Goal: Information Seeking & Learning: Check status

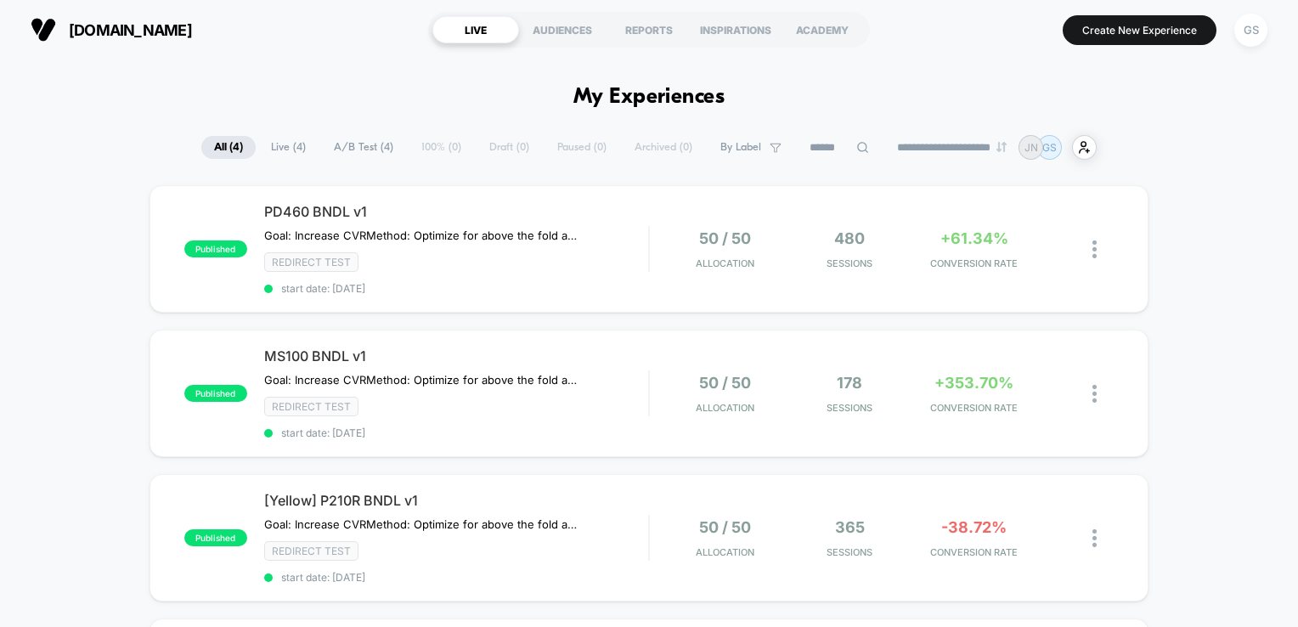
click at [659, 54] on div "kodakphotoprinter.com https://kodakphotoprinter.com LIVE AUDIENCES REPORTS INSP…" at bounding box center [649, 29] width 1298 height 59
click at [653, 36] on div "REPORTS" at bounding box center [649, 29] width 87 height 27
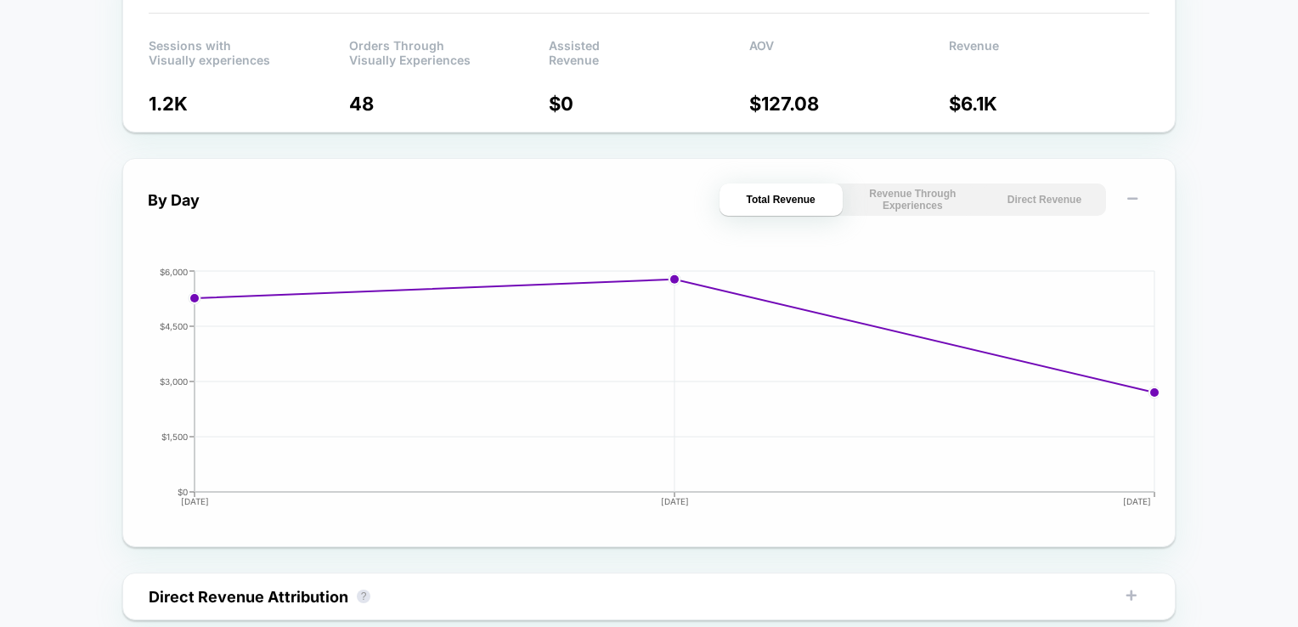
scroll to position [595, 0]
click at [914, 201] on button "Revenue Through Experiences" at bounding box center [912, 200] width 123 height 32
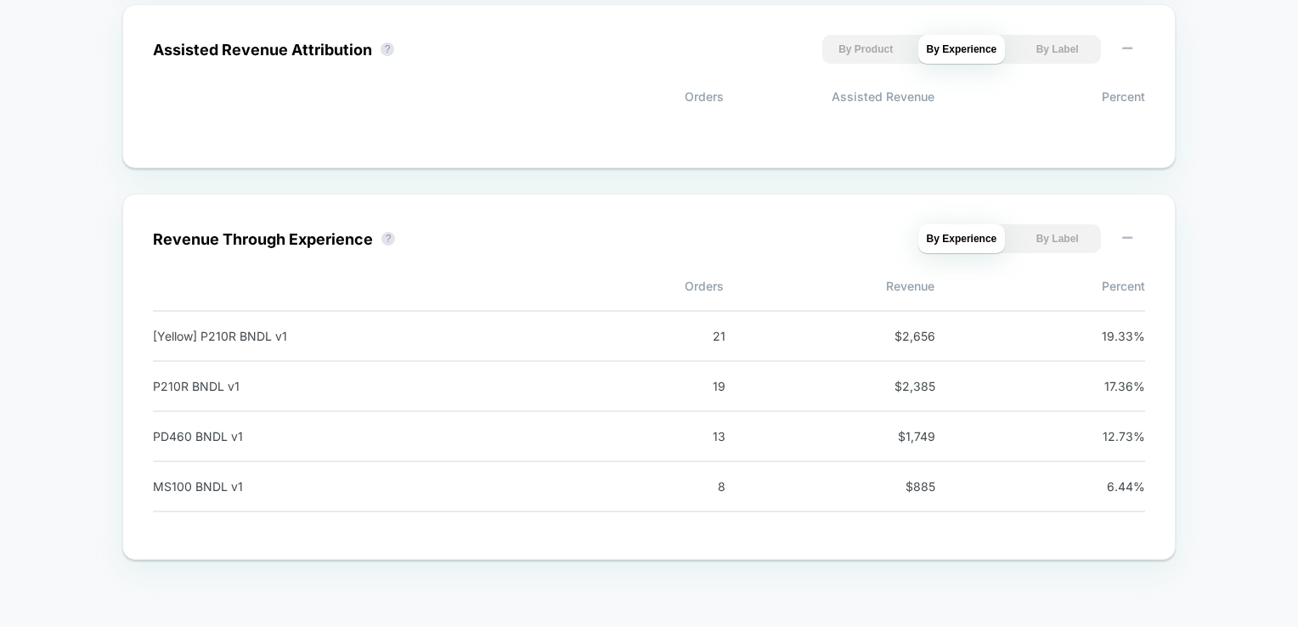
scroll to position [1237, 0]
click at [1025, 239] on button "By Label" at bounding box center [1058, 237] width 88 height 29
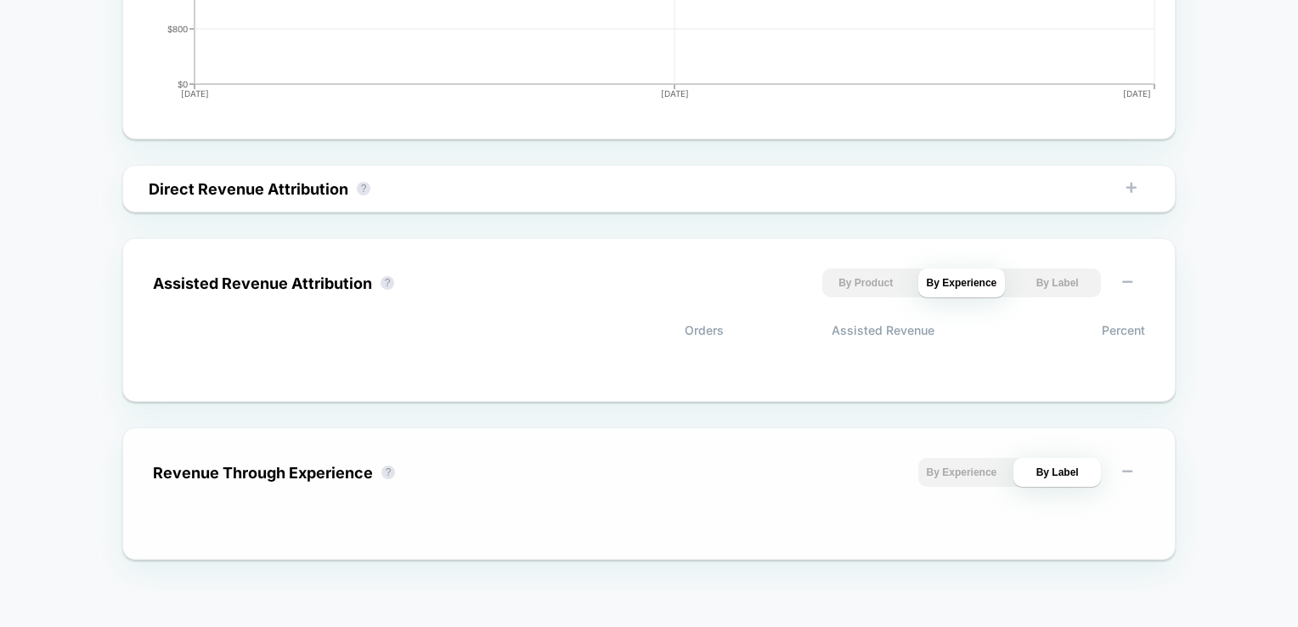
click at [992, 472] on button "By Experience" at bounding box center [962, 472] width 88 height 29
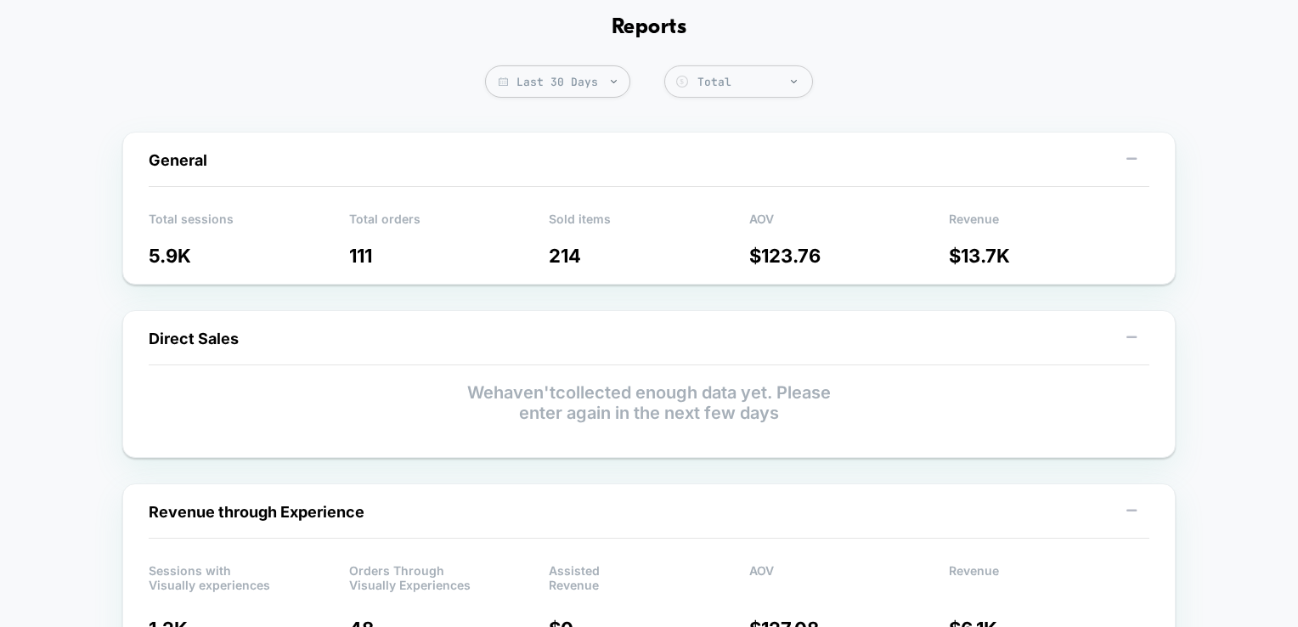
scroll to position [0, 0]
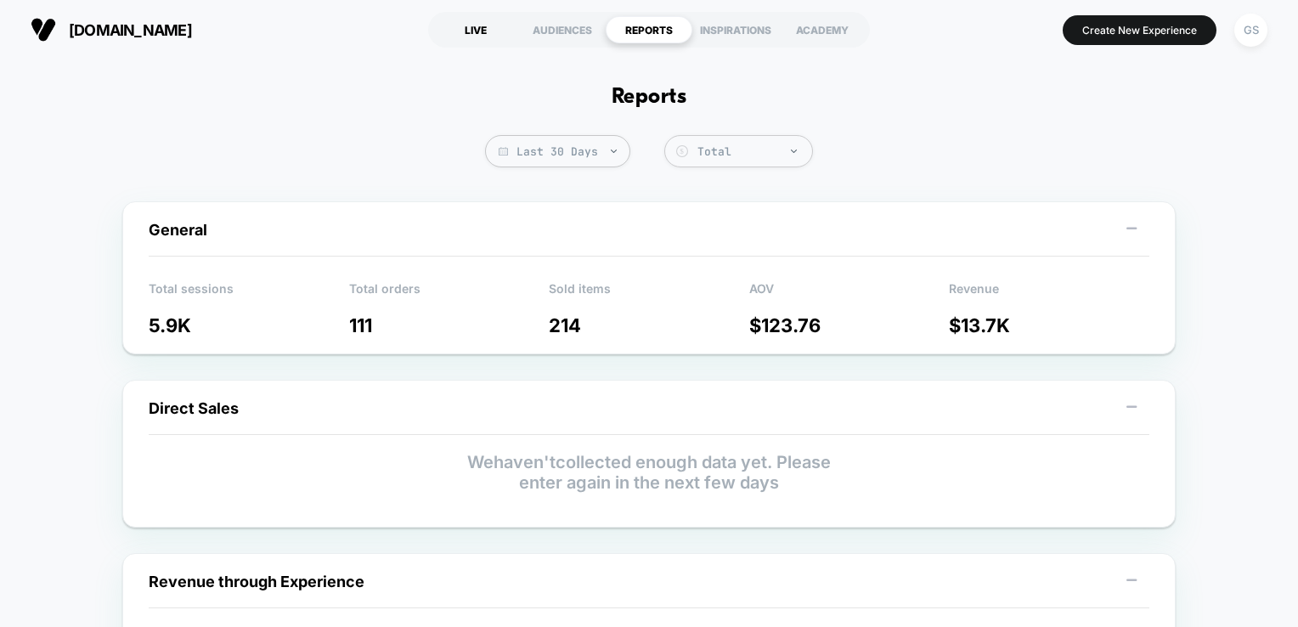
click at [482, 21] on div "LIVE" at bounding box center [475, 29] width 87 height 27
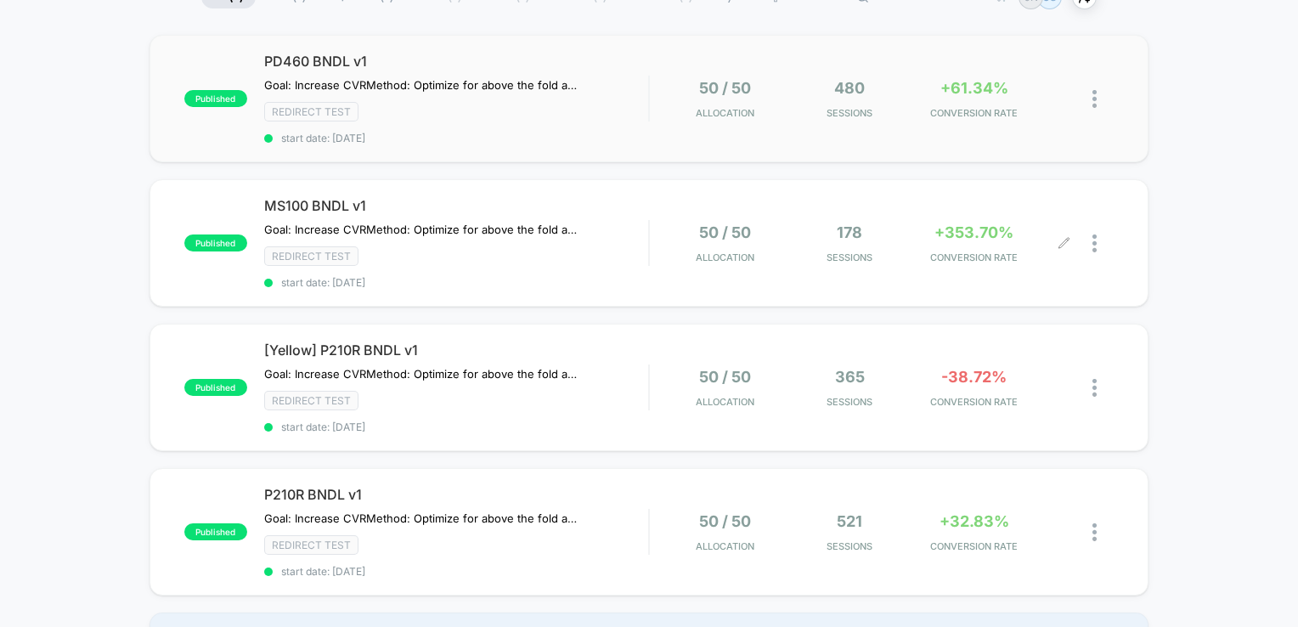
scroll to position [170, 0]
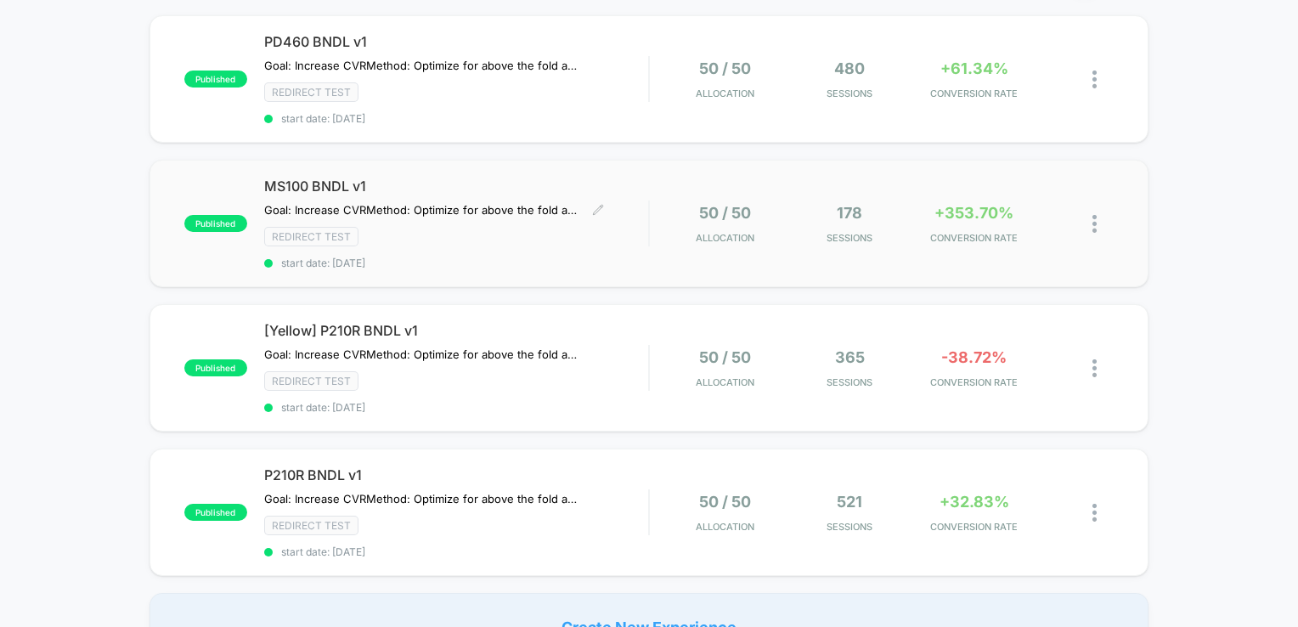
click at [642, 222] on div "MS100 BNDL v1 Goal: Increase CVR Method: Optimize for above the fold actions. R…" at bounding box center [456, 224] width 385 height 92
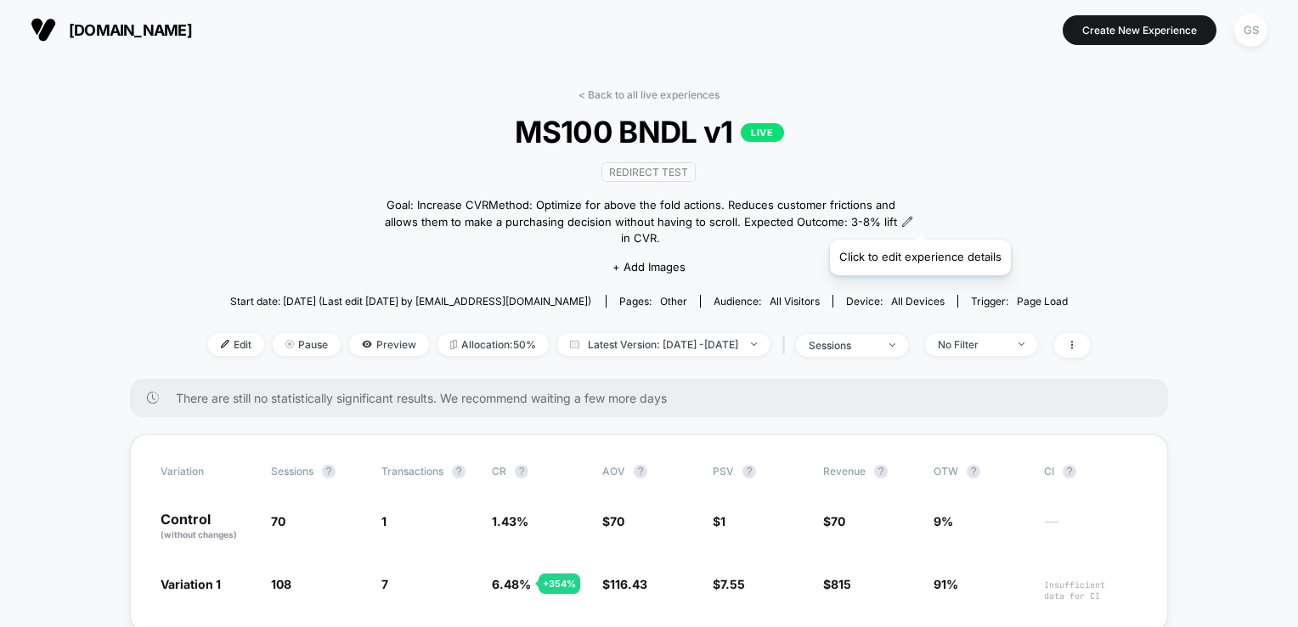
click at [913, 218] on icon at bounding box center [907, 222] width 9 height 9
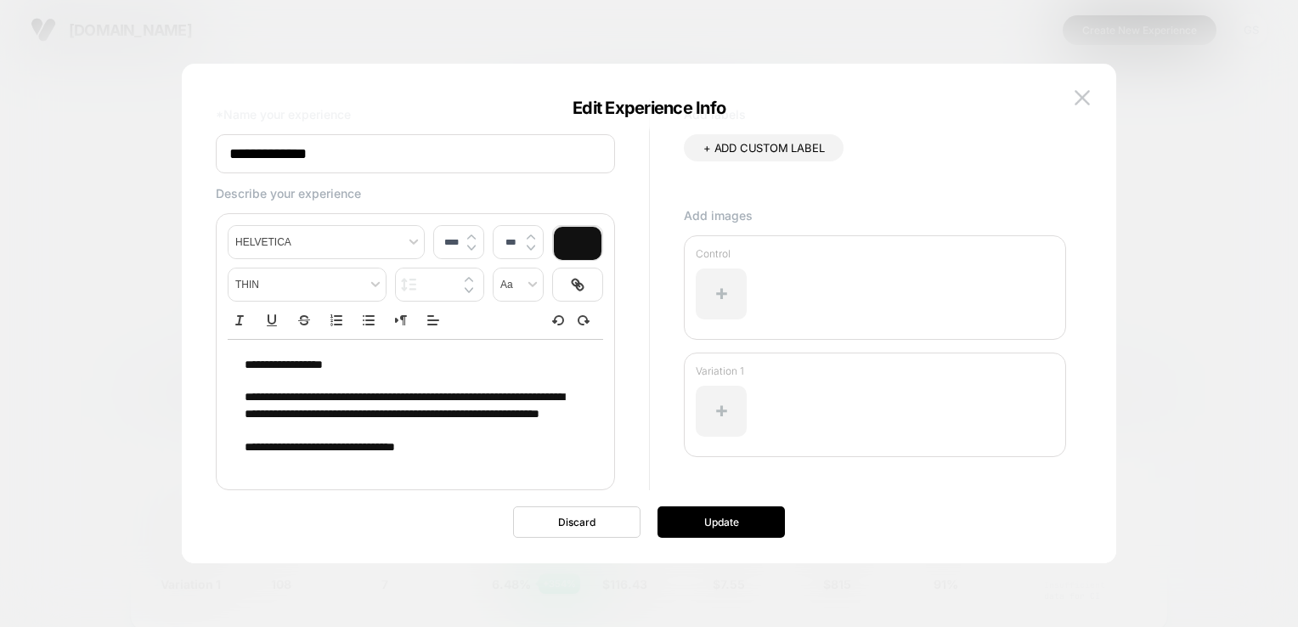
scroll to position [66, 0]
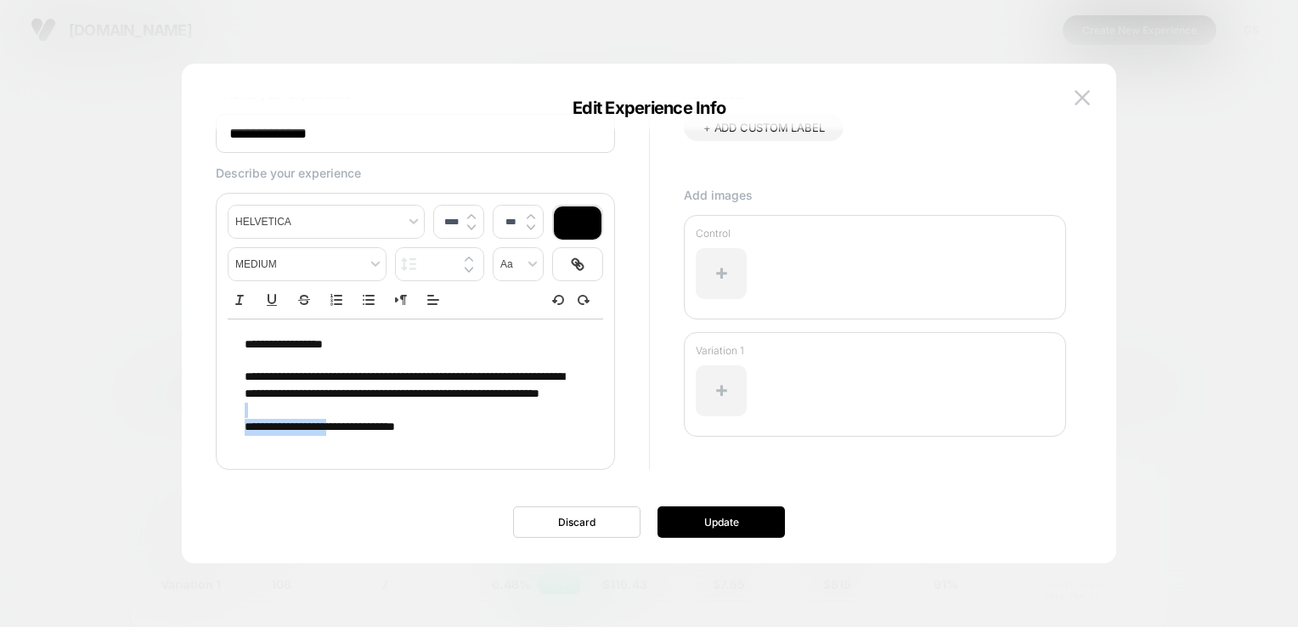
type input "****"
drag, startPoint x: 370, startPoint y: 444, endPoint x: 350, endPoint y: 434, distance: 21.7
click at [362, 423] on p "**********" at bounding box center [409, 427] width 329 height 17
click at [362, 423] on span "**********" at bounding box center [363, 427] width 65 height 12
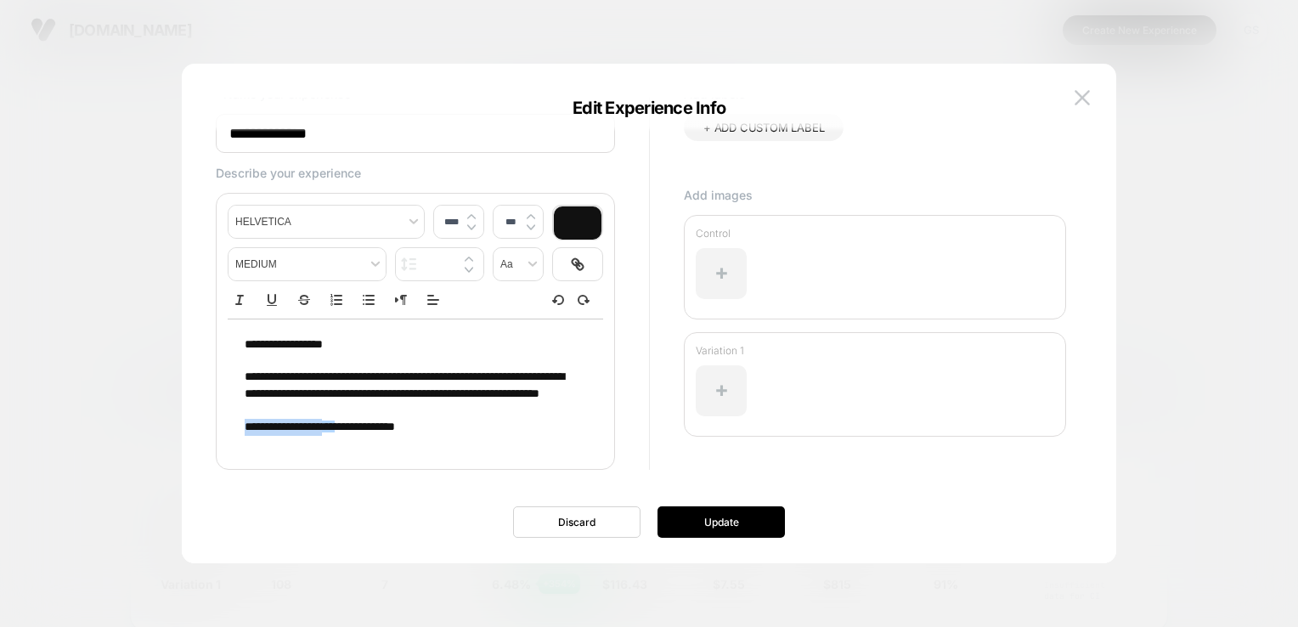
drag, startPoint x: 352, startPoint y: 430, endPoint x: 372, endPoint y: 430, distance: 20.4
click at [372, 430] on p "**********" at bounding box center [409, 427] width 329 height 17
drag, startPoint x: 463, startPoint y: 434, endPoint x: 434, endPoint y: 454, distance: 34.9
click at [434, 452] on div "**********" at bounding box center [416, 385] width 376 height 133
click at [434, 440] on div "**********" at bounding box center [416, 385] width 376 height 133
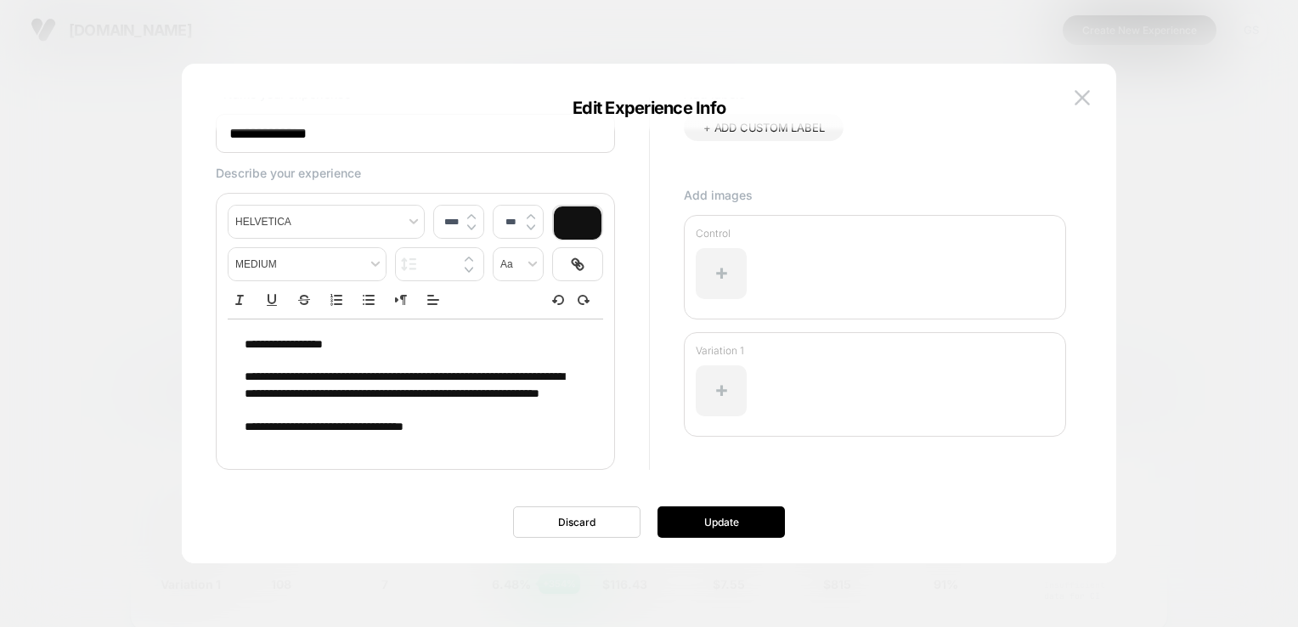
click at [404, 422] on span "**********" at bounding box center [324, 427] width 159 height 12
click at [431, 422] on p "**********" at bounding box center [409, 427] width 329 height 17
click at [462, 433] on p "**********" at bounding box center [409, 427] width 329 height 17
type input "****"
drag, startPoint x: 379, startPoint y: 420, endPoint x: 496, endPoint y: 444, distance: 119.6
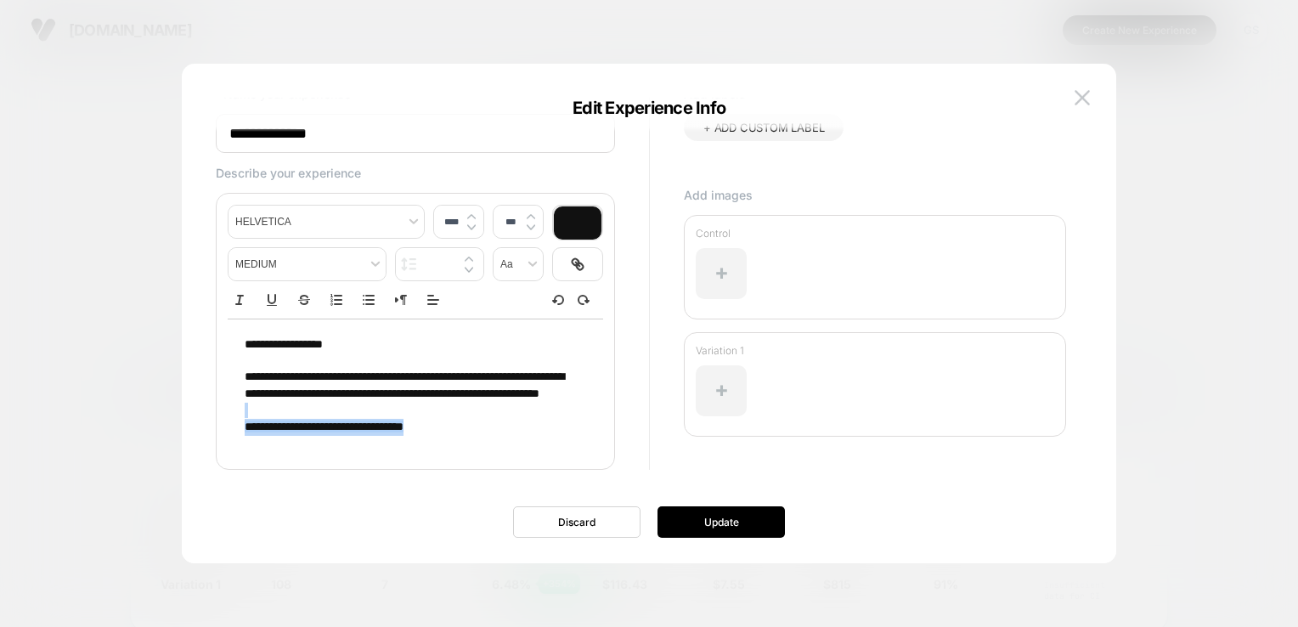
click at [496, 444] on div "**********" at bounding box center [416, 385] width 376 height 133
copy div "**********"
click at [704, 517] on button "Update" at bounding box center [721, 521] width 127 height 31
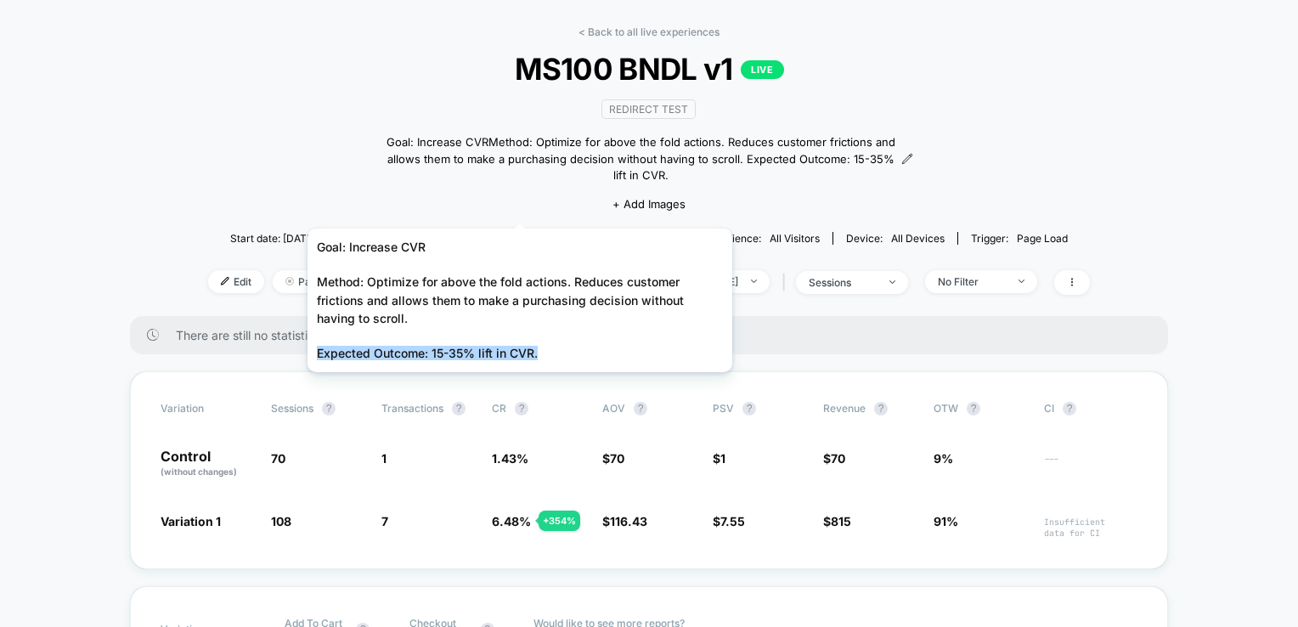
scroll to position [0, 0]
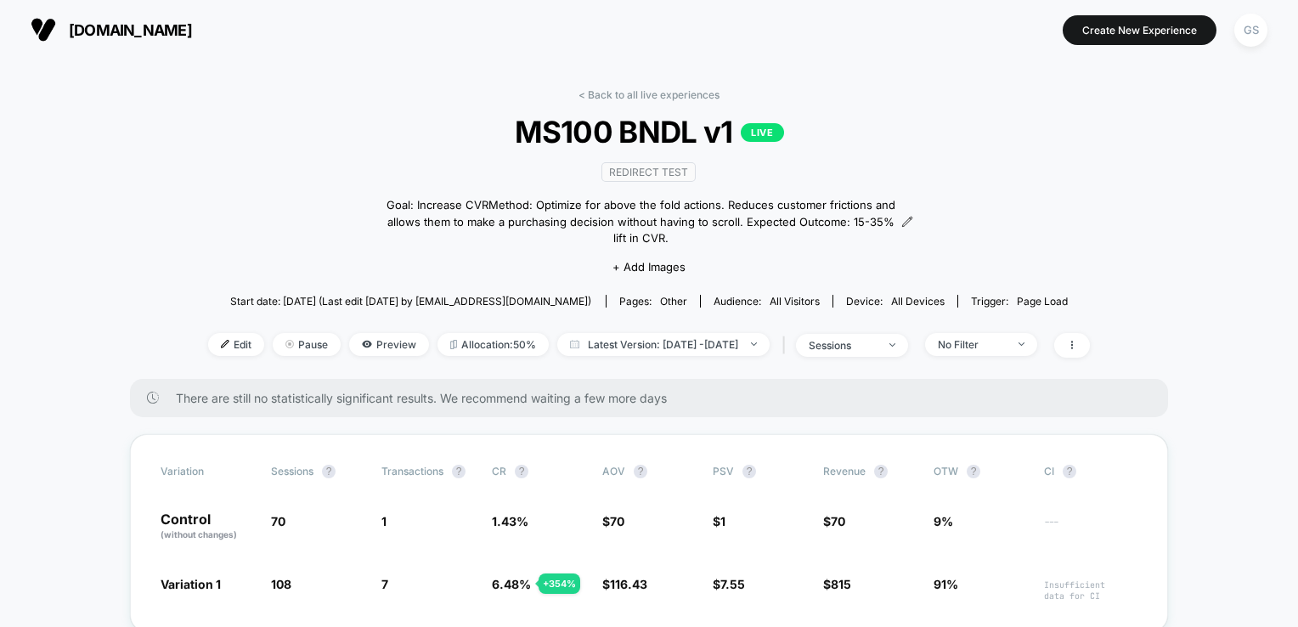
click at [605, 105] on div "< Back to all live experiences MS100 BNDL v1 LIVE Redirect Test Goal: Increase …" at bounding box center [649, 233] width 882 height 291
click at [613, 94] on link "< Back to all live experiences" at bounding box center [649, 94] width 141 height 13
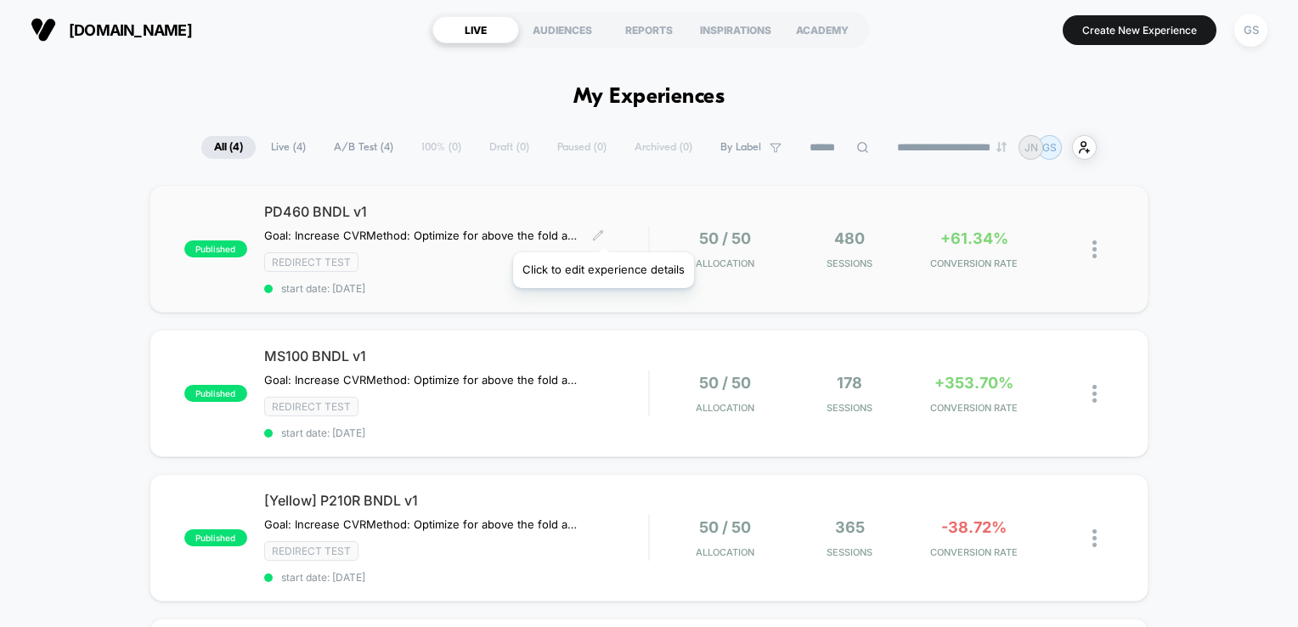
click at [595, 224] on div "PD460 BNDL v1 Goal: Increase CVR Method: Optimize for above the fold actions. R…" at bounding box center [456, 249] width 385 height 92
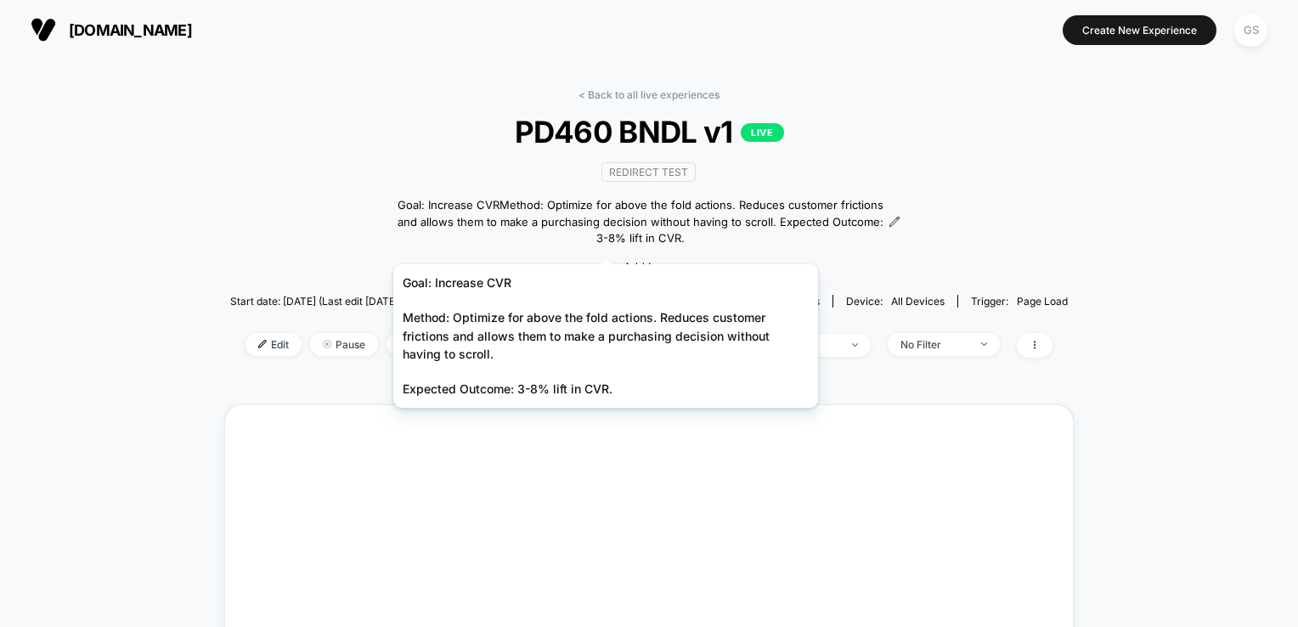
click at [606, 243] on div "< Back to all live experiences PD460 BNDL v1 LIVE Redirect Test Goal: Increase …" at bounding box center [649, 557] width 1298 height 997
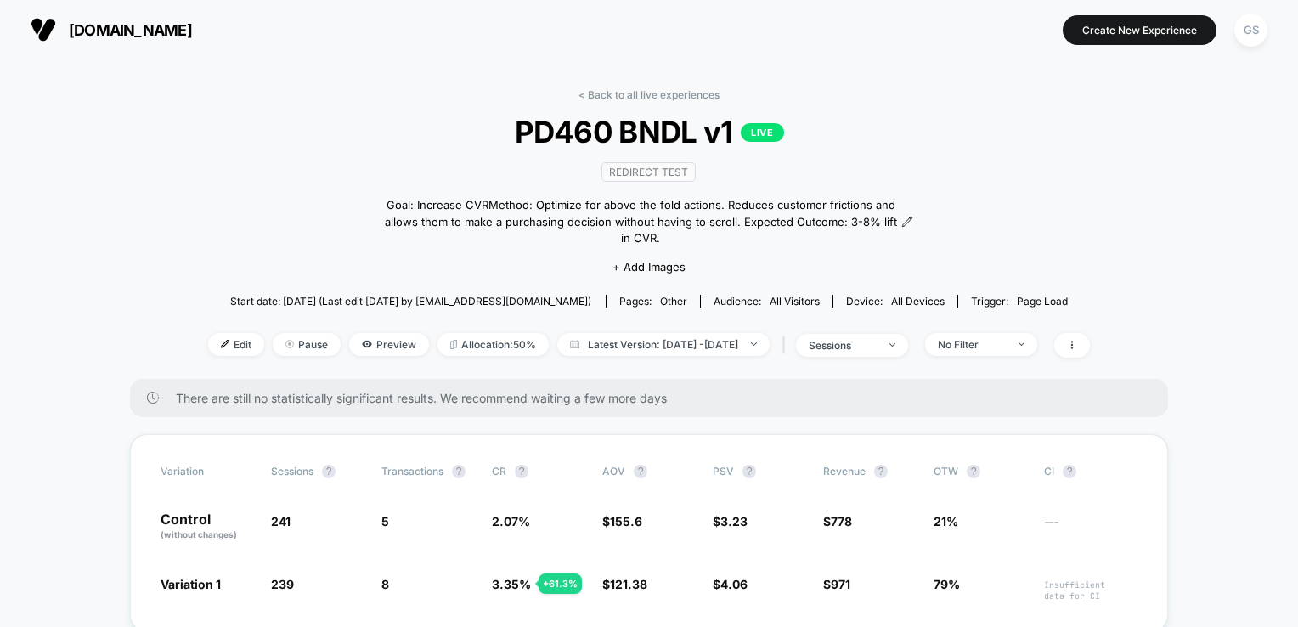
drag, startPoint x: 915, startPoint y: 224, endPoint x: 918, endPoint y: 211, distance: 13.8
click at [914, 223] on div "Goal: Increase CVRMethod: Optimize for above the fold actions. Reduces customer…" at bounding box center [649, 222] width 529 height 50
click at [913, 216] on icon at bounding box center [907, 222] width 12 height 12
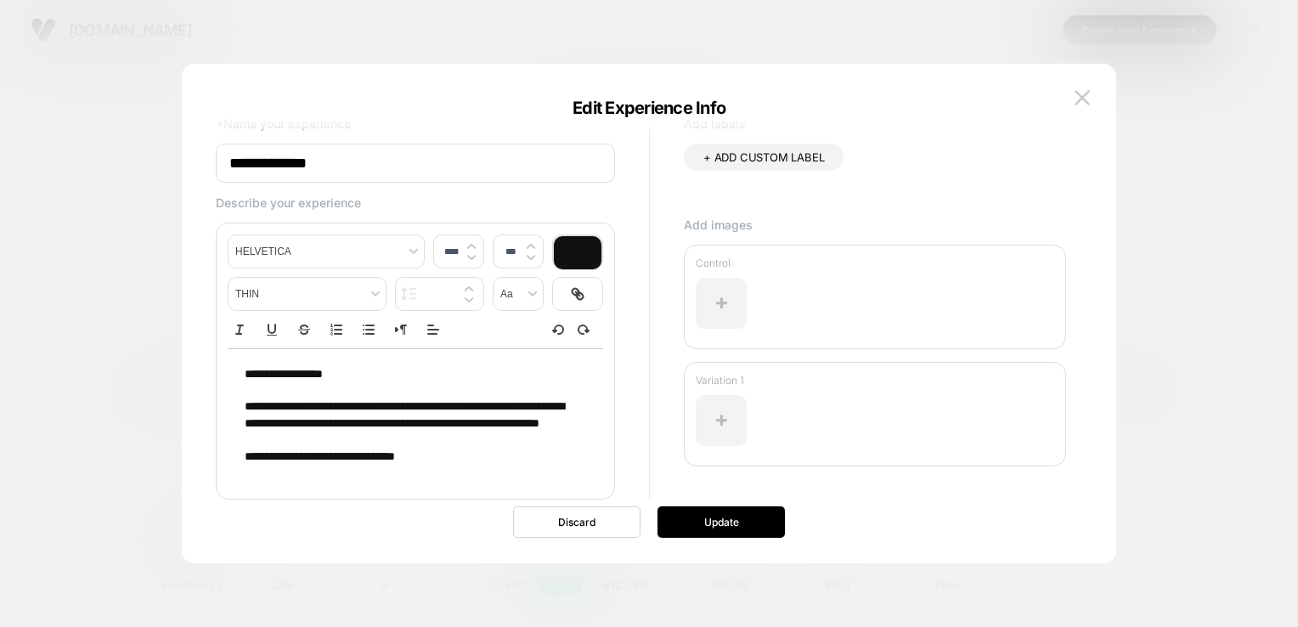
scroll to position [14, 0]
type input "****"
drag, startPoint x: 465, startPoint y: 475, endPoint x: 462, endPoint y: 466, distance: 9.7
click at [462, 466] on p "**********" at bounding box center [409, 457] width 329 height 17
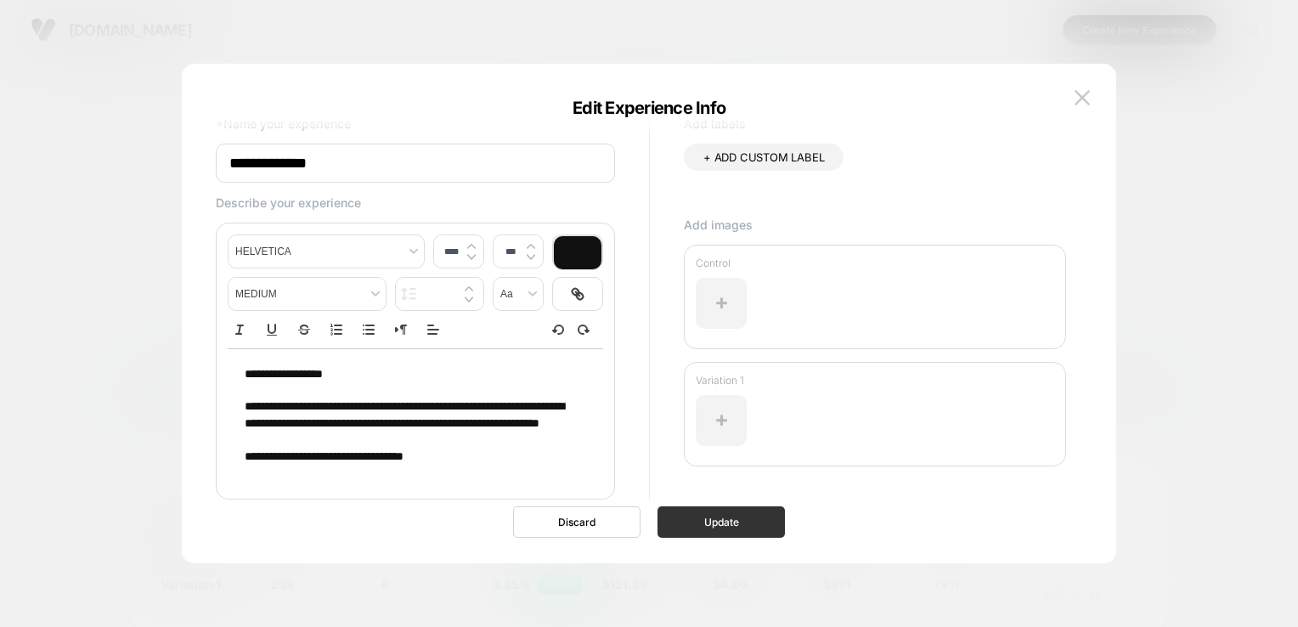
click at [743, 528] on button "Update" at bounding box center [721, 521] width 127 height 31
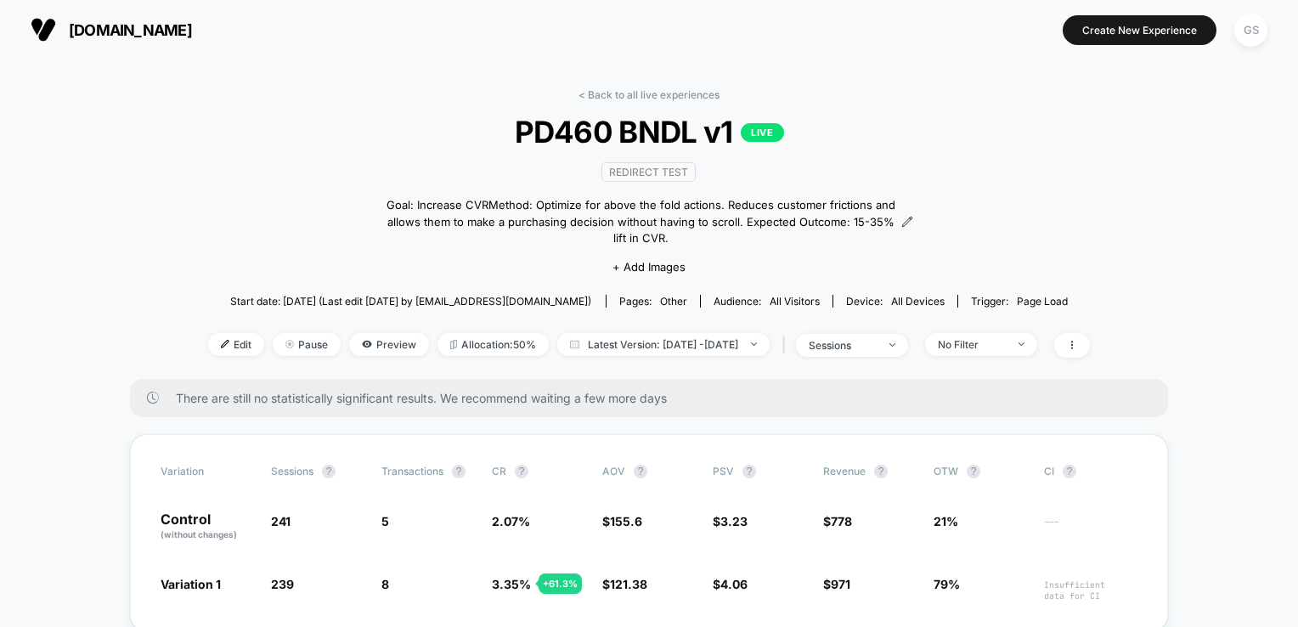
drag, startPoint x: 619, startPoint y: 94, endPoint x: 617, endPoint y: 104, distance: 9.5
click at [619, 99] on link "< Back to all live experiences" at bounding box center [649, 94] width 141 height 13
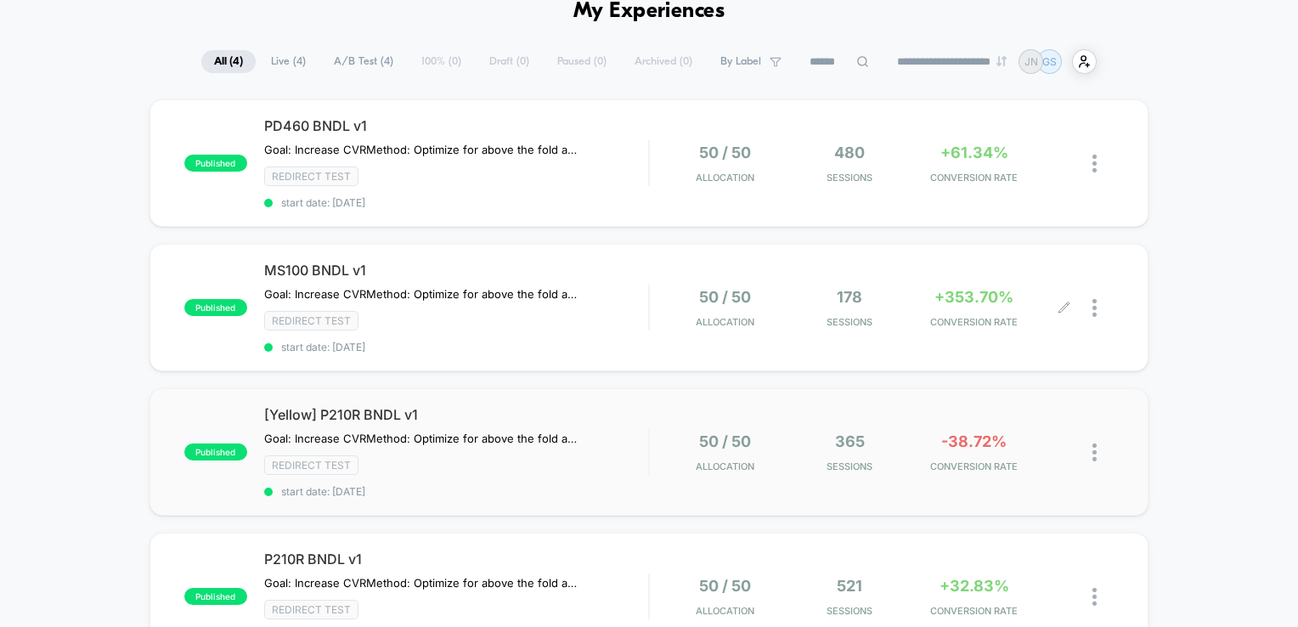
scroll to position [170, 0]
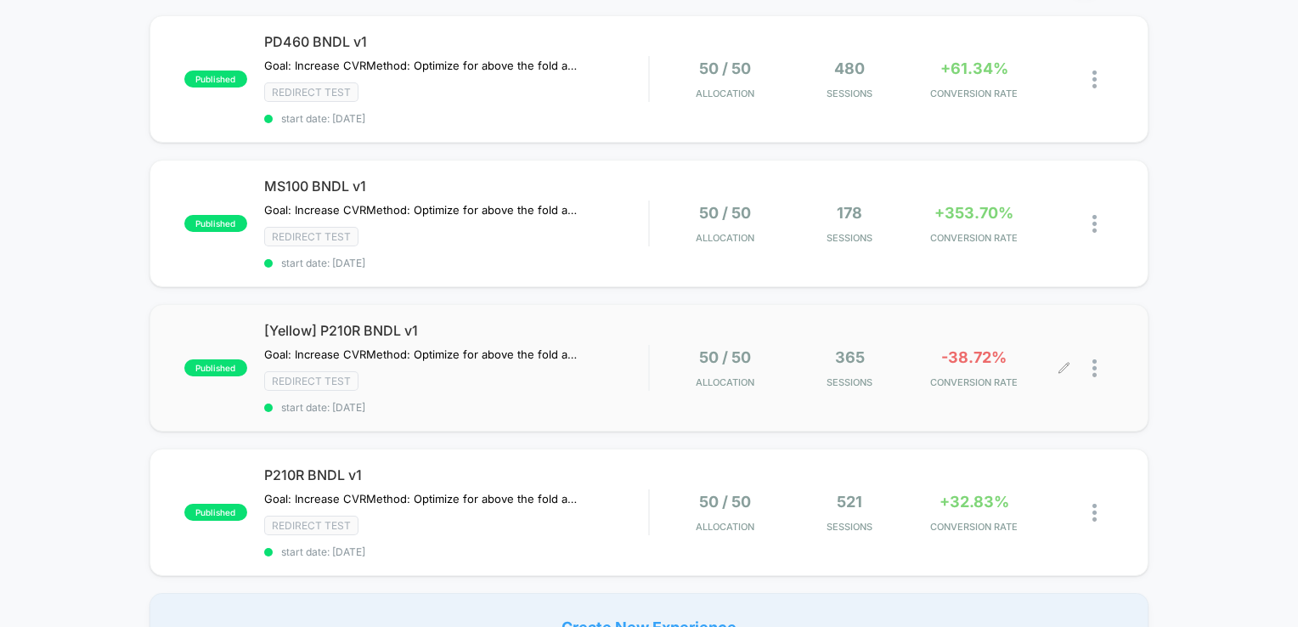
click at [1068, 372] on div at bounding box center [1090, 368] width 50 height 40
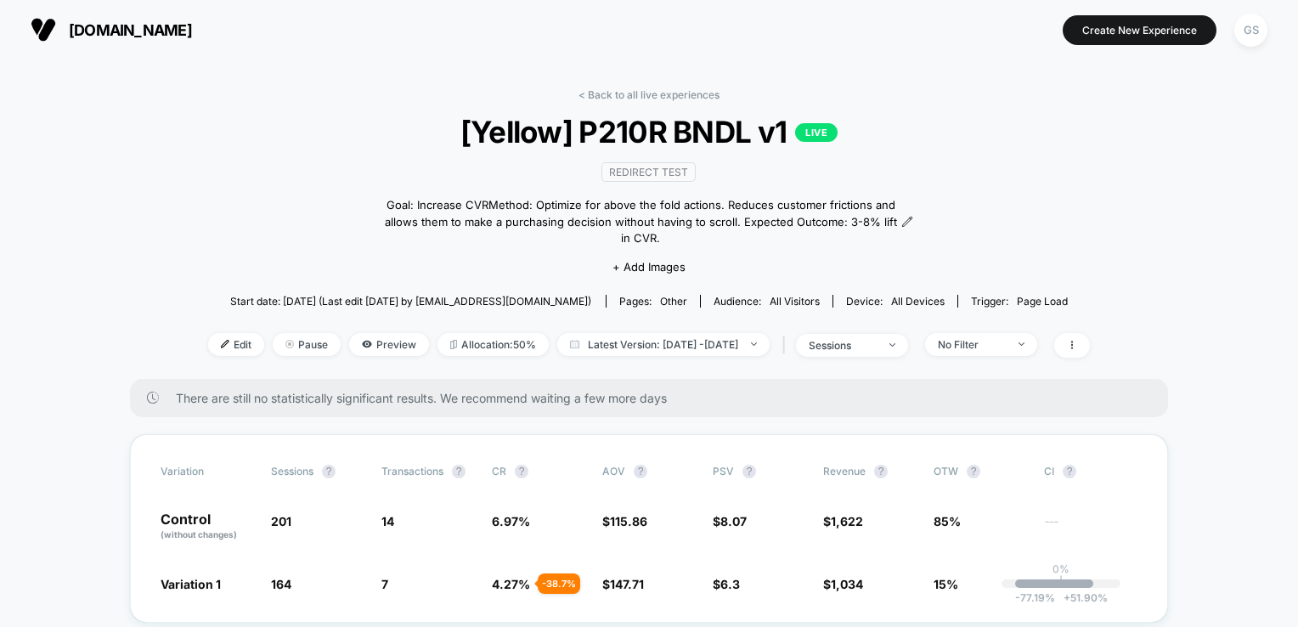
click at [934, 216] on div "< Back to all live experiences [Yellow] P210R BNDL v1 LIVE Redirect Test Goal: …" at bounding box center [649, 233] width 882 height 291
click at [913, 219] on icon at bounding box center [907, 222] width 12 height 12
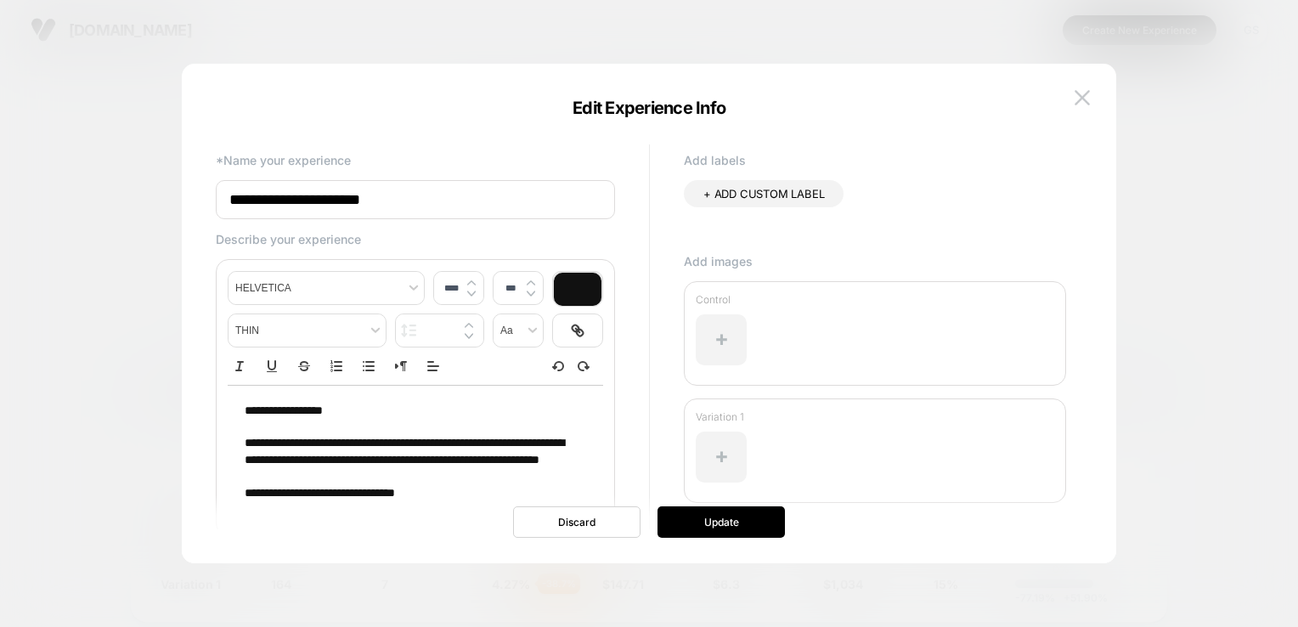
scroll to position [14, 0]
click at [445, 491] on p "**********" at bounding box center [409, 493] width 329 height 17
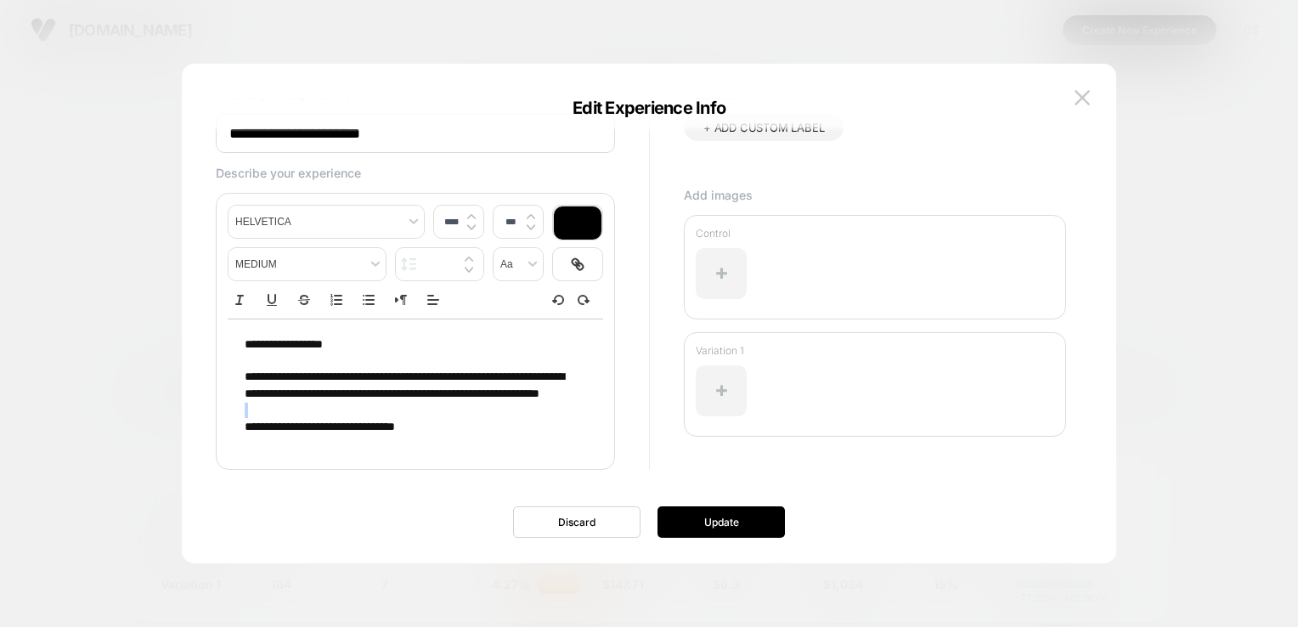
type input "****"
drag, startPoint x: 257, startPoint y: 477, endPoint x: 496, endPoint y: 456, distance: 239.6
click at [496, 456] on div "**********" at bounding box center [415, 331] width 399 height 277
click at [704, 515] on button "Update" at bounding box center [721, 521] width 127 height 31
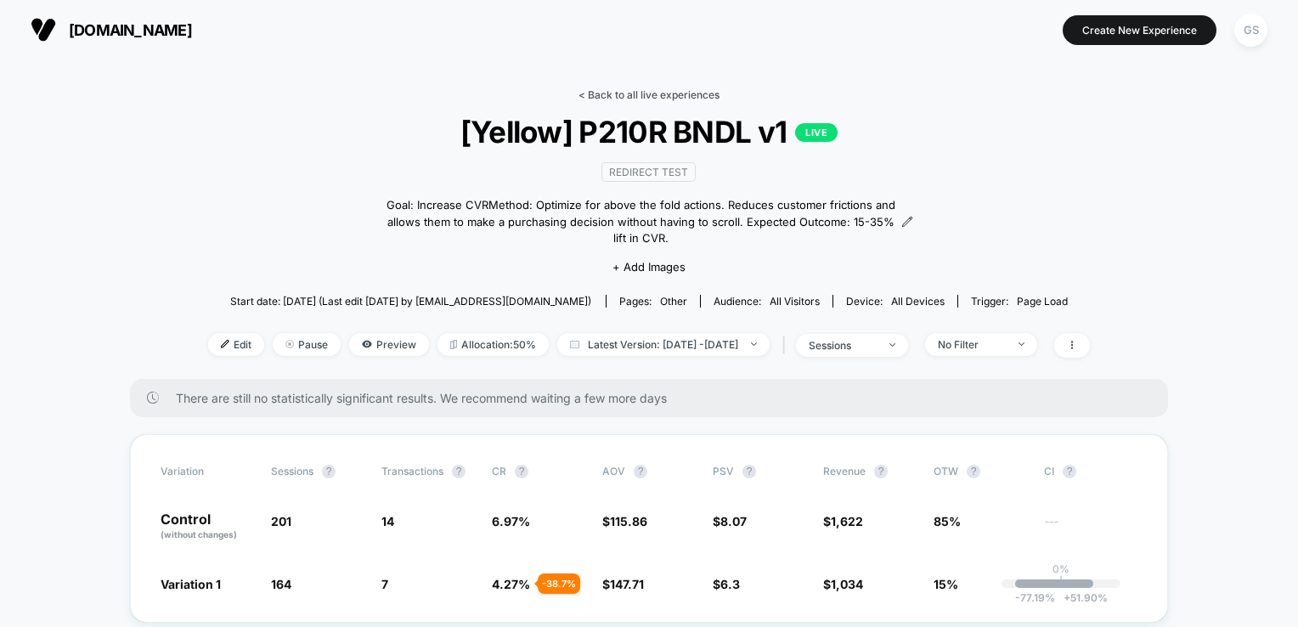
click at [646, 96] on link "< Back to all live experiences" at bounding box center [649, 94] width 141 height 13
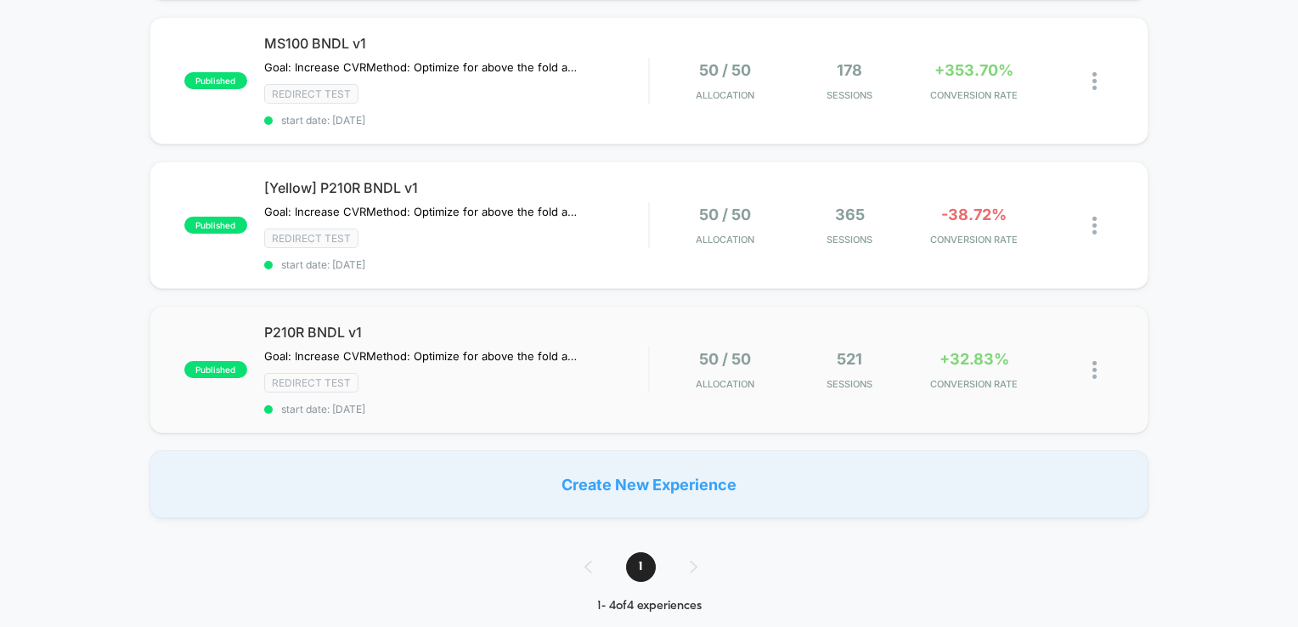
click at [1087, 386] on div "published P210R BNDL v1 Goal: Increase CVR Method: Optimize for above the fold …" at bounding box center [650, 369] width 1000 height 127
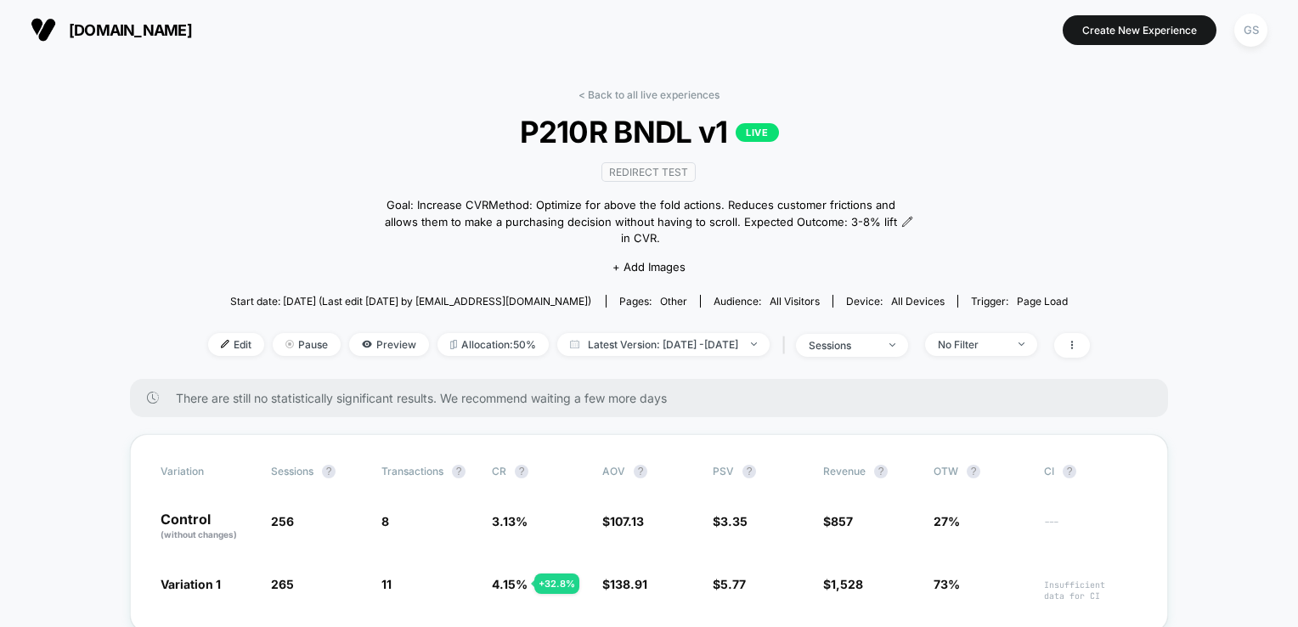
click at [914, 222] on div "Goal: Increase CVRMethod: Optimize for above the fold actions. Reduces customer…" at bounding box center [649, 222] width 529 height 50
click at [913, 216] on icon at bounding box center [907, 222] width 12 height 12
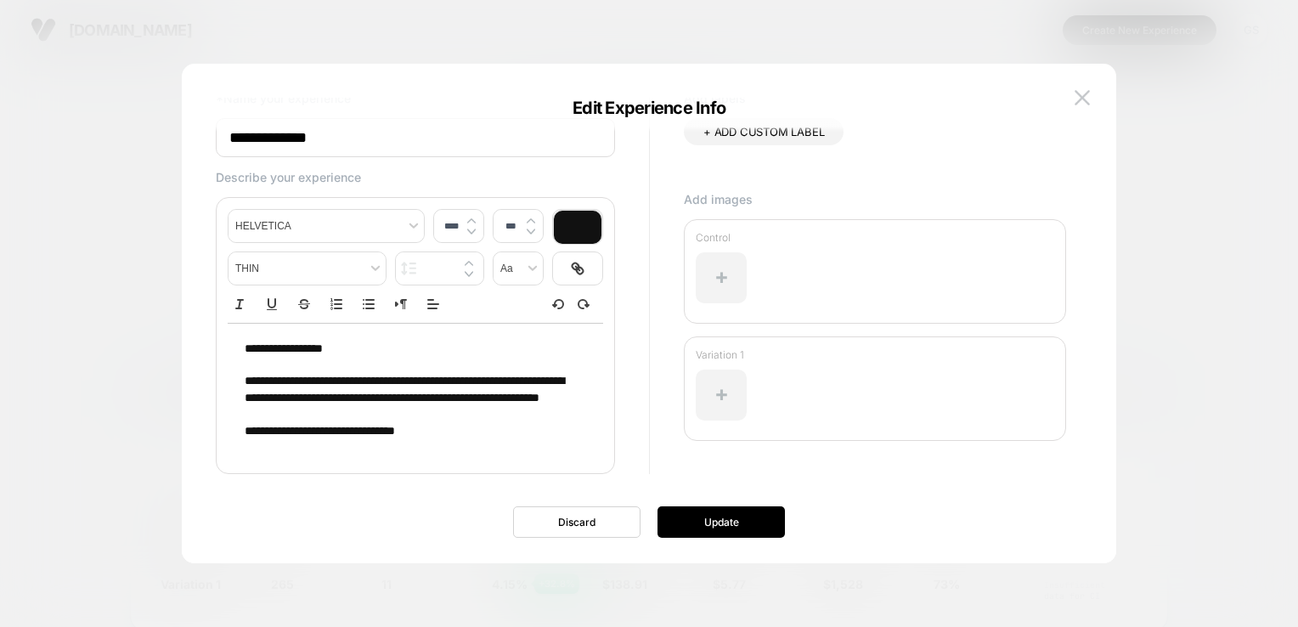
scroll to position [62, 0]
type input "****"
drag, startPoint x: 310, startPoint y: 427, endPoint x: 535, endPoint y: 448, distance: 226.2
click at [534, 447] on div "**********" at bounding box center [416, 390] width 376 height 133
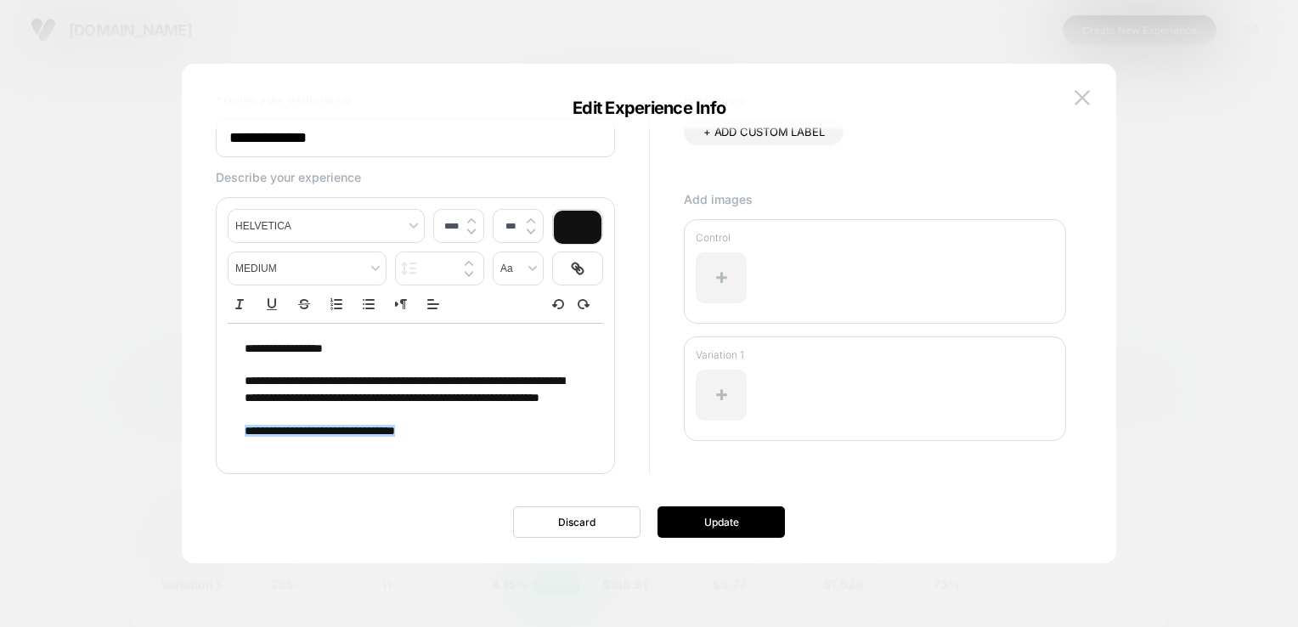
scroll to position [0, 0]
click at [708, 536] on button "Update" at bounding box center [721, 521] width 127 height 31
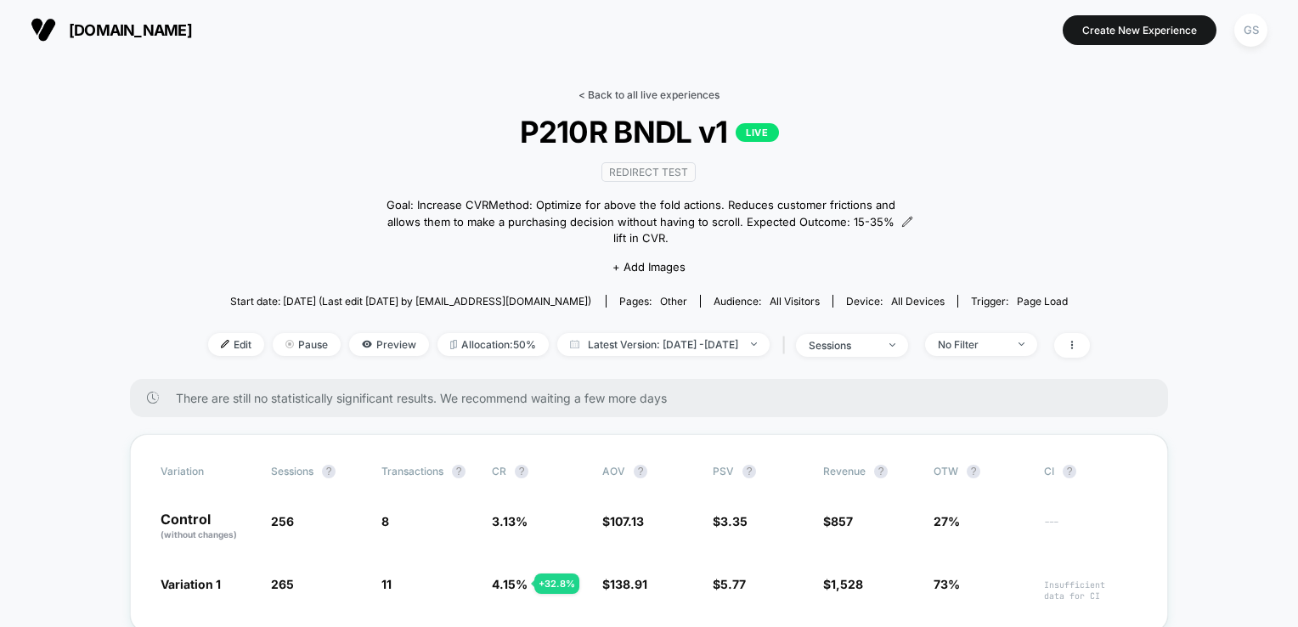
click at [622, 93] on link "< Back to all live experiences" at bounding box center [649, 94] width 141 height 13
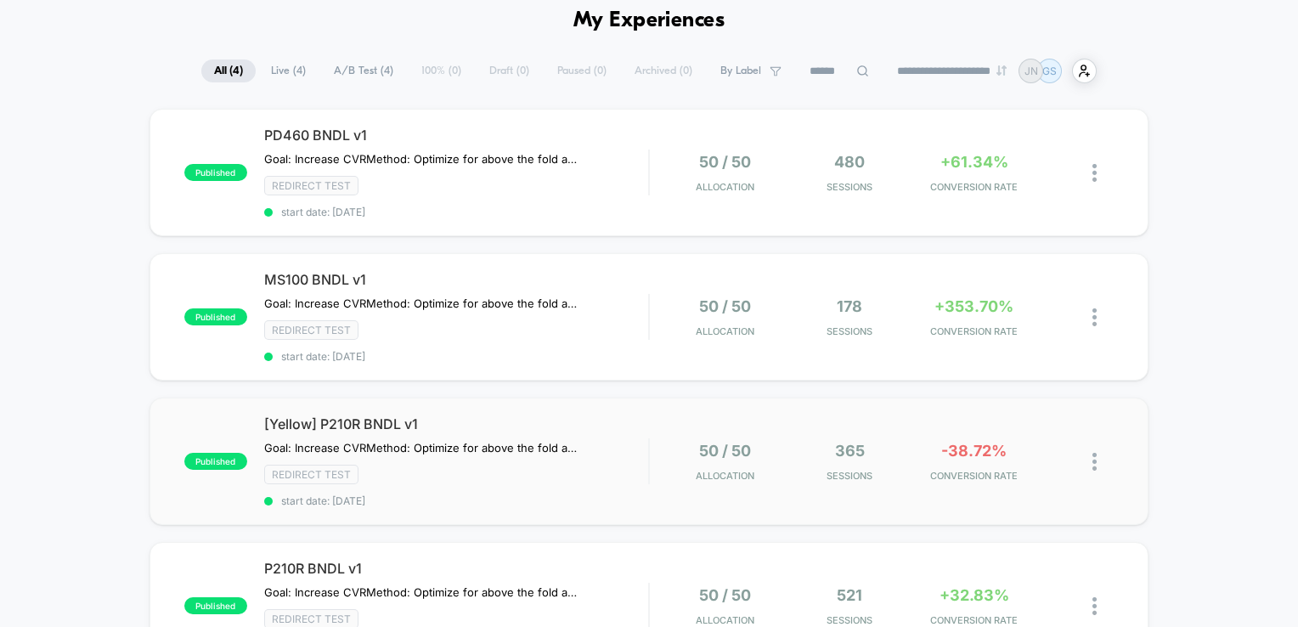
scroll to position [340, 0]
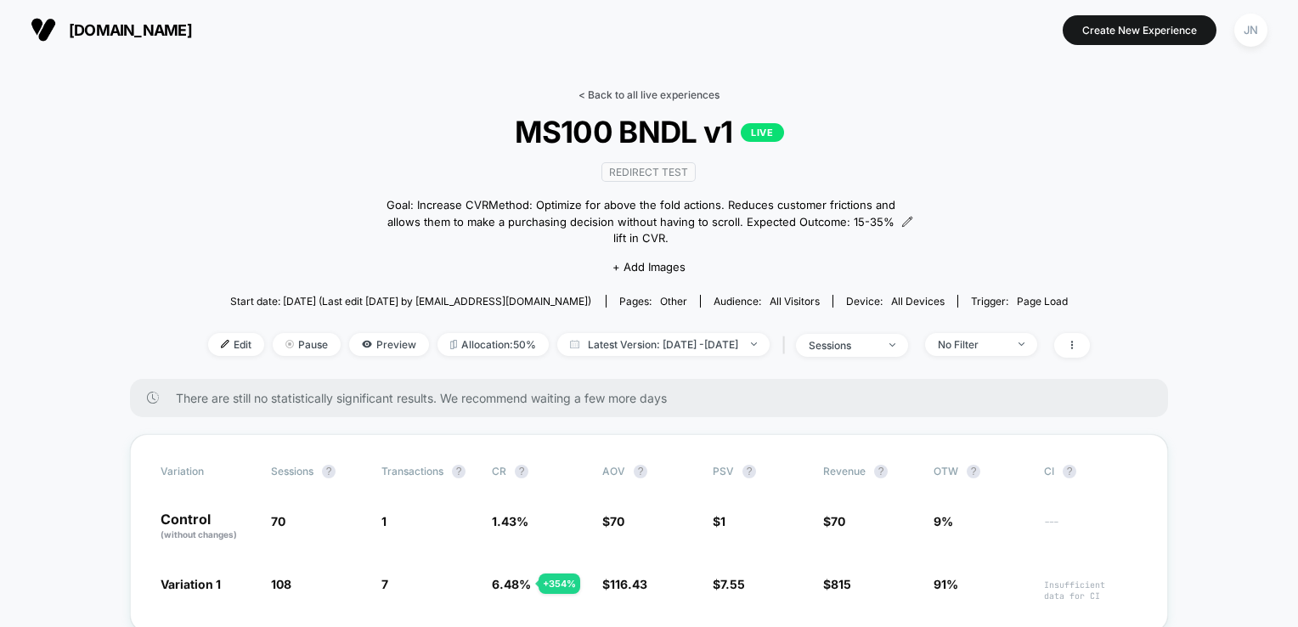
click at [618, 93] on link "< Back to all live experiences" at bounding box center [649, 94] width 141 height 13
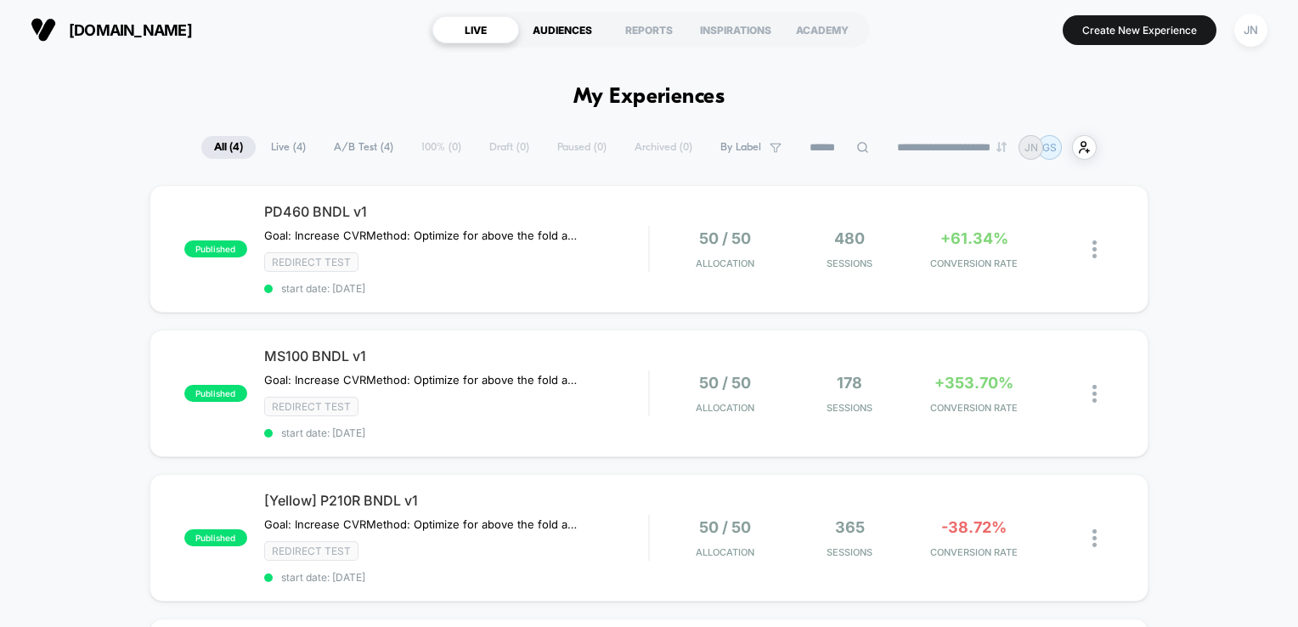
click at [581, 37] on div "AUDIENCES" at bounding box center [562, 29] width 87 height 27
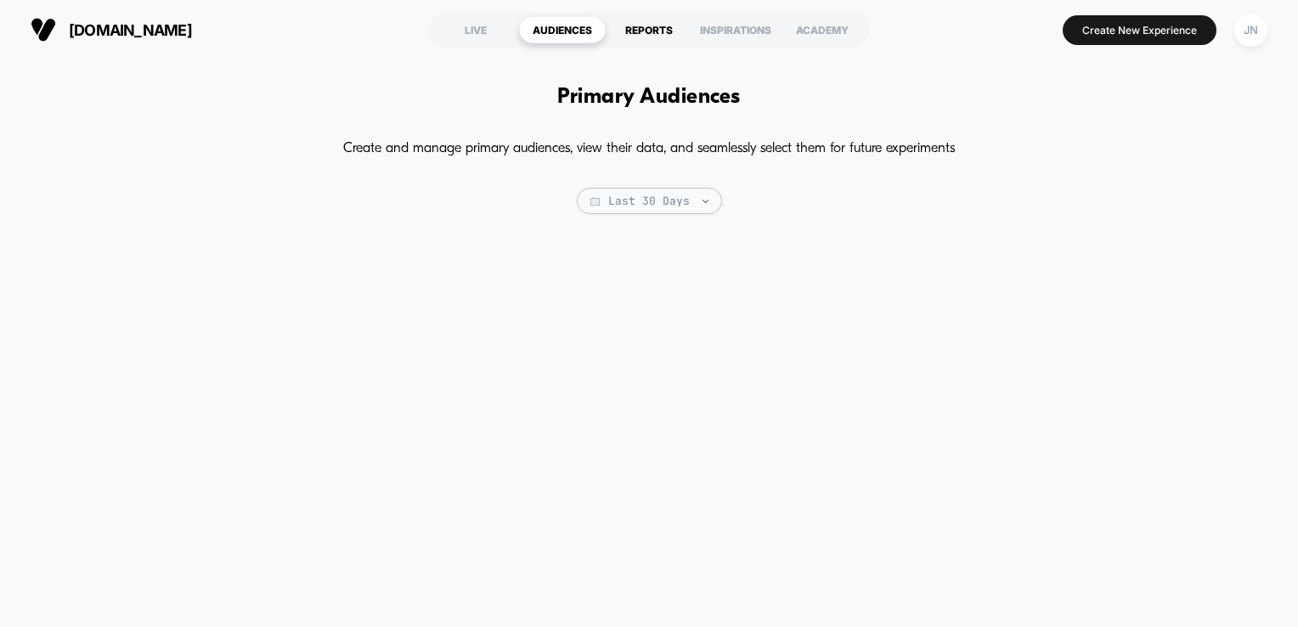
click at [665, 38] on div "REPORTS" at bounding box center [649, 29] width 87 height 27
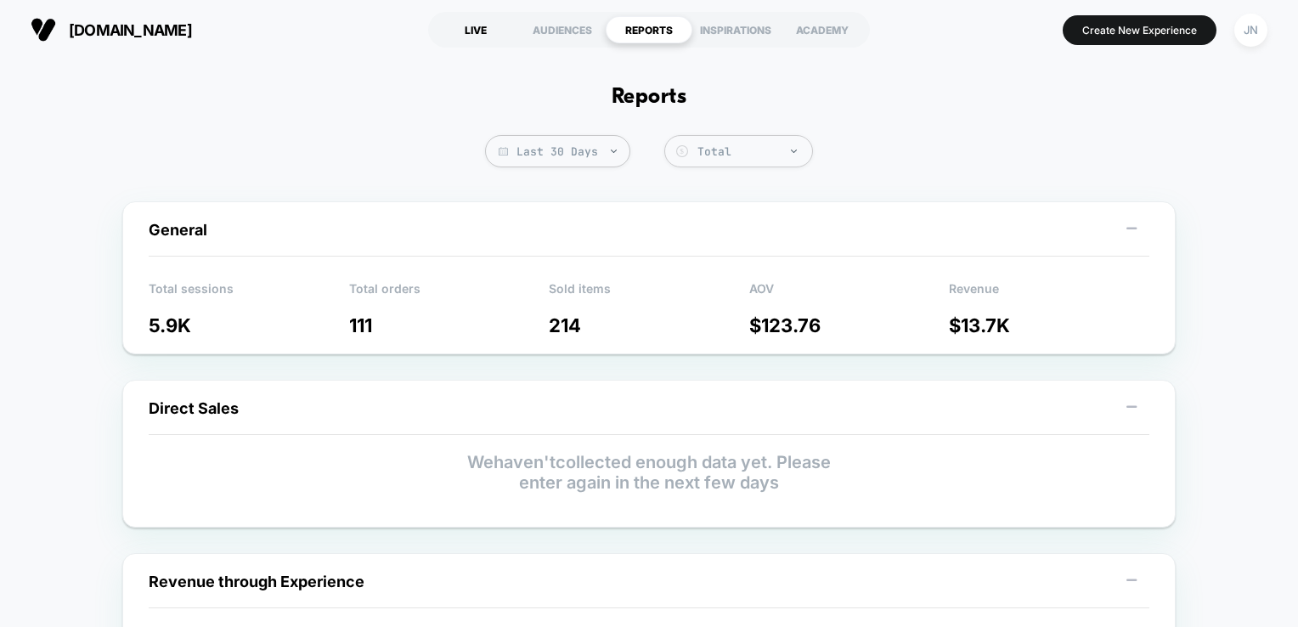
click at [449, 21] on div "LIVE" at bounding box center [475, 29] width 87 height 27
click at [455, 27] on div "LIVE" at bounding box center [475, 29] width 87 height 27
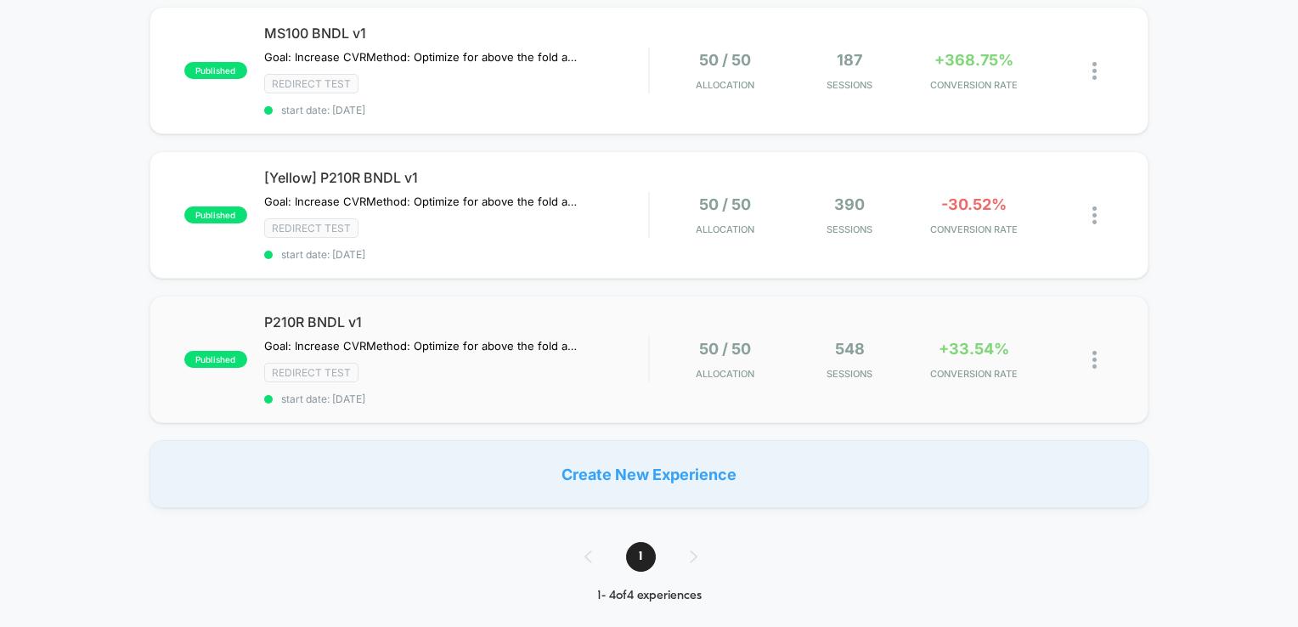
scroll to position [340, 0]
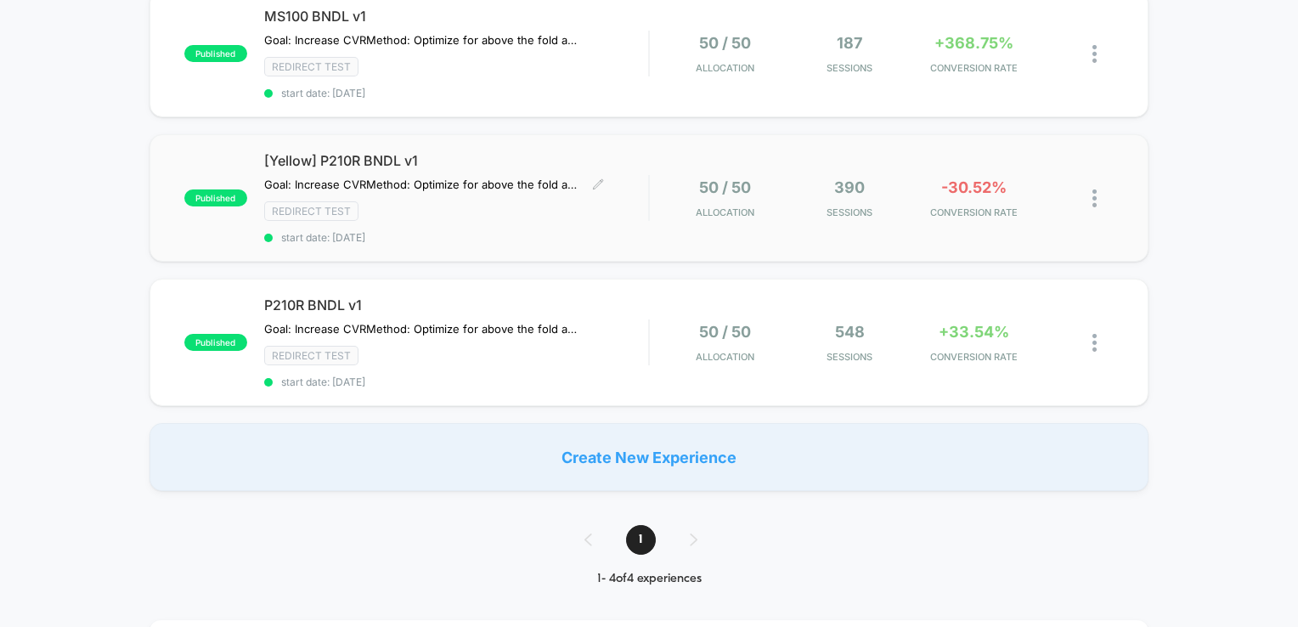
click at [544, 201] on div "Redirect Test" at bounding box center [456, 211] width 385 height 20
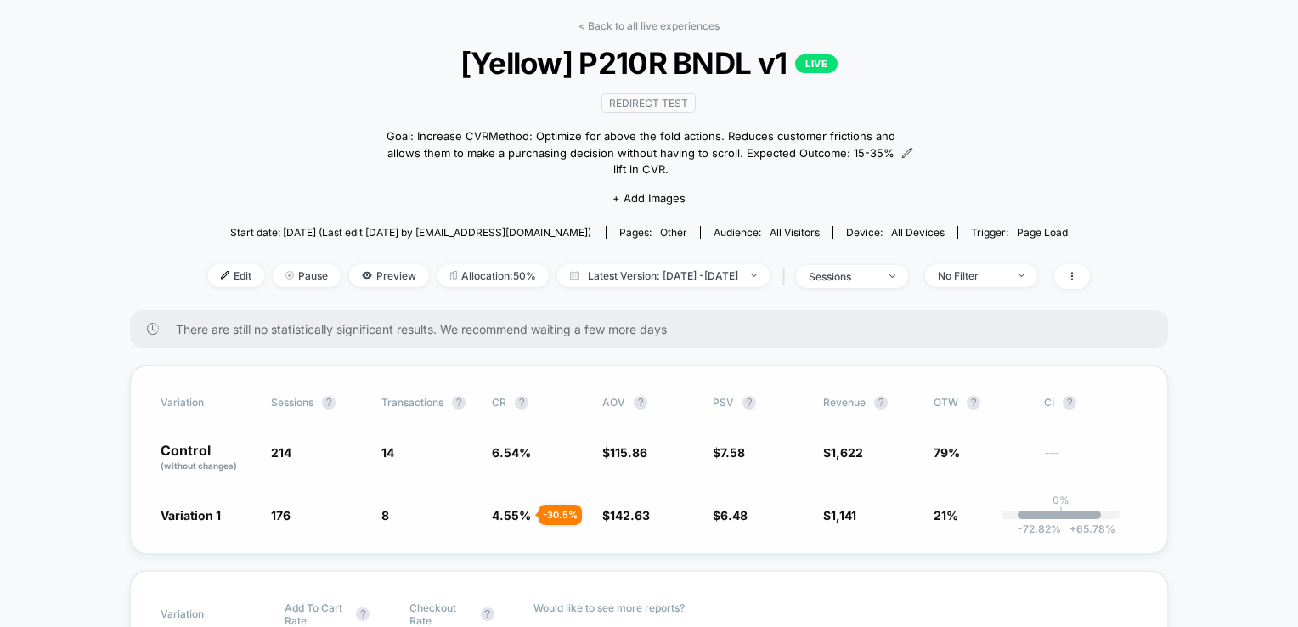
scroll to position [170, 0]
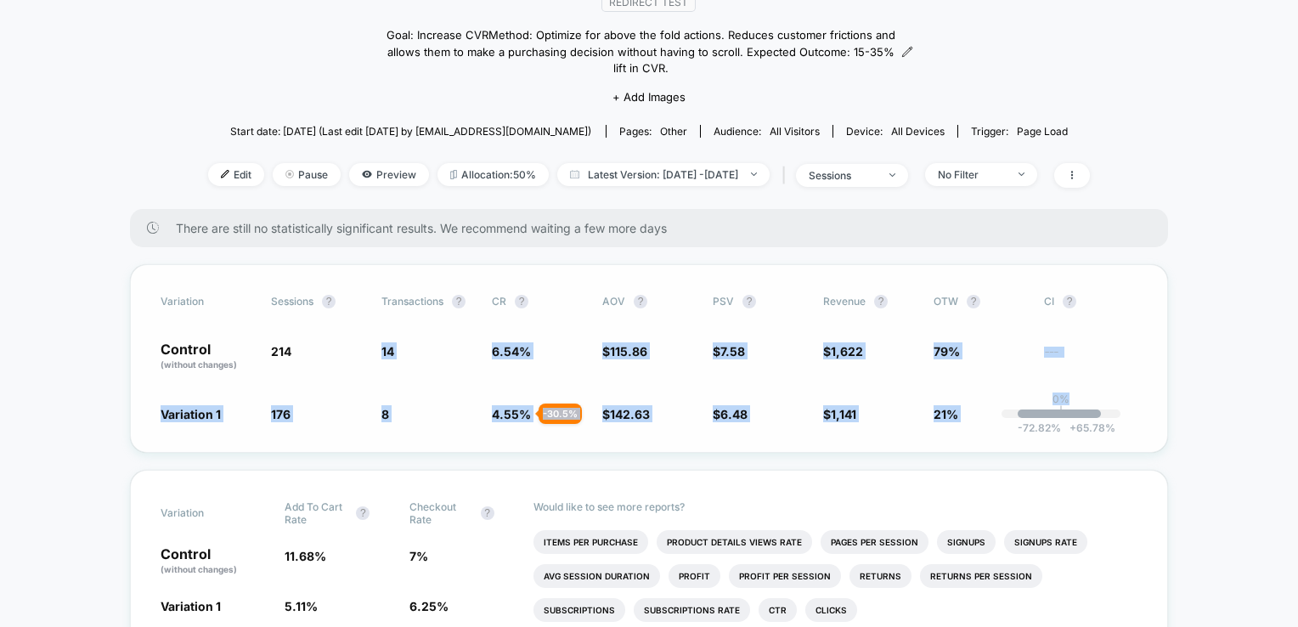
drag, startPoint x: 370, startPoint y: 369, endPoint x: 1151, endPoint y: 394, distance: 781.2
click at [1151, 394] on div "Variation Sessions ? Transactions ? CR ? AOV ? PSV ? Revenue ? OTW ? CI ? Contr…" at bounding box center [649, 358] width 1038 height 189
click at [1052, 384] on div "Variation Sessions ? Transactions ? CR ? AOV ? PSV ? Revenue ? OTW ? CI ? Contr…" at bounding box center [649, 358] width 1038 height 189
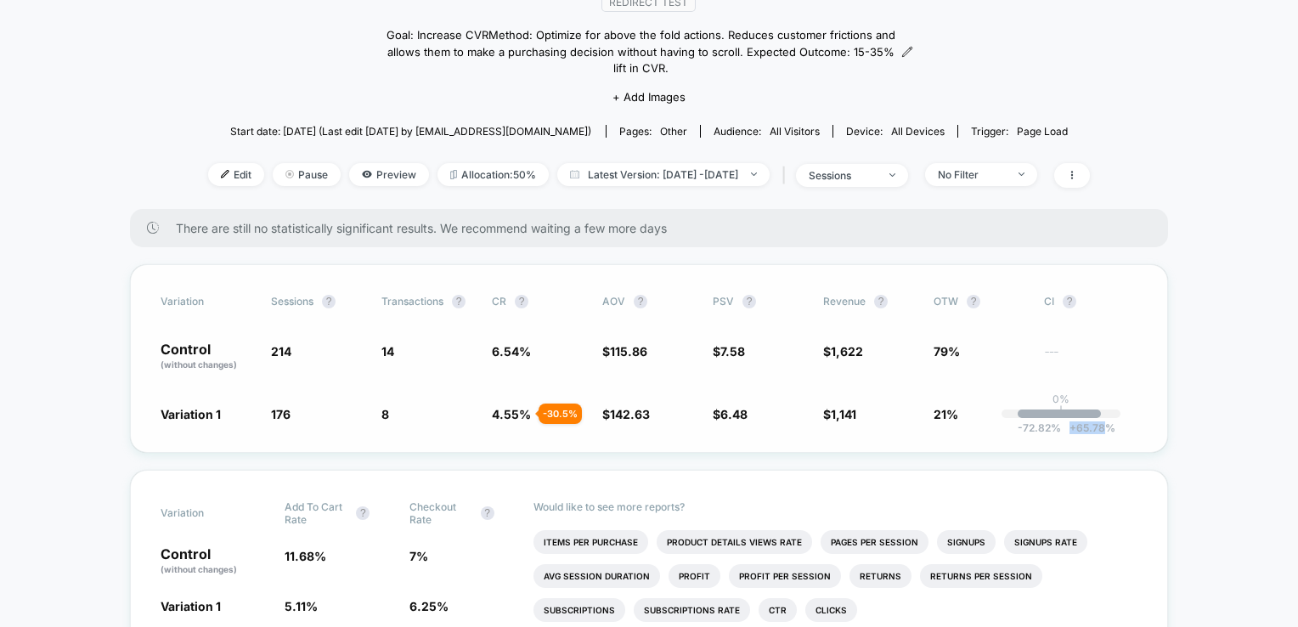
drag, startPoint x: 1093, startPoint y: 412, endPoint x: 1106, endPoint y: 412, distance: 13.6
click at [1106, 421] on span "+ 65.78 %" at bounding box center [1088, 427] width 54 height 13
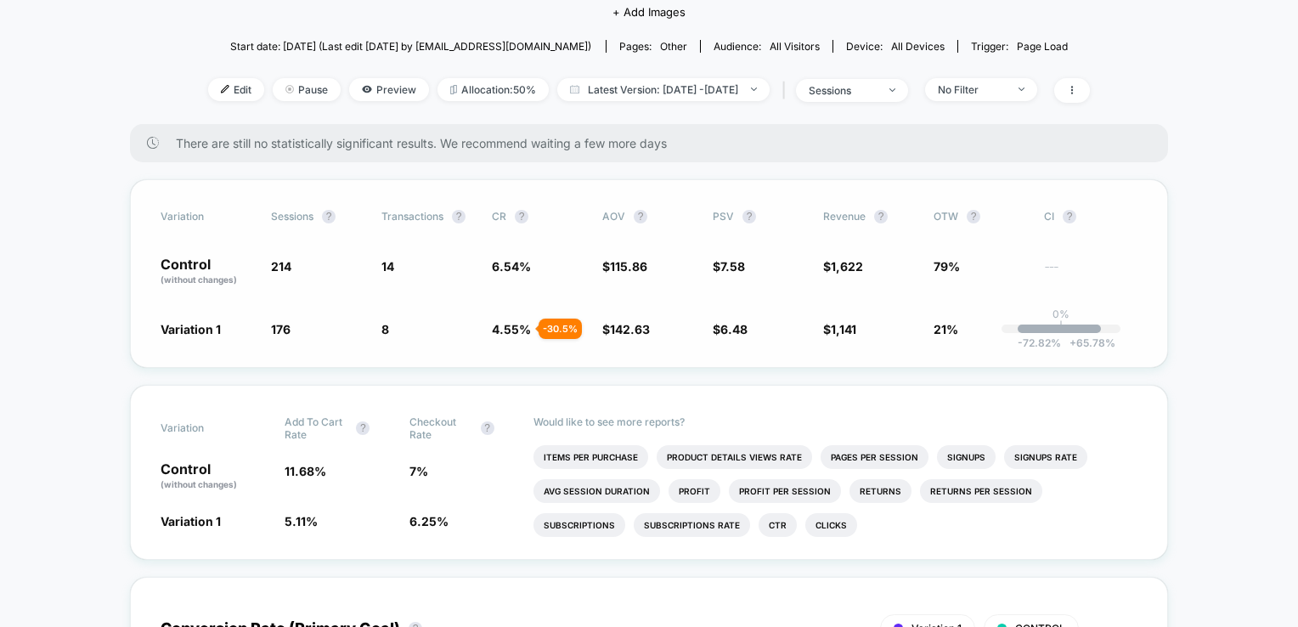
scroll to position [0, 0]
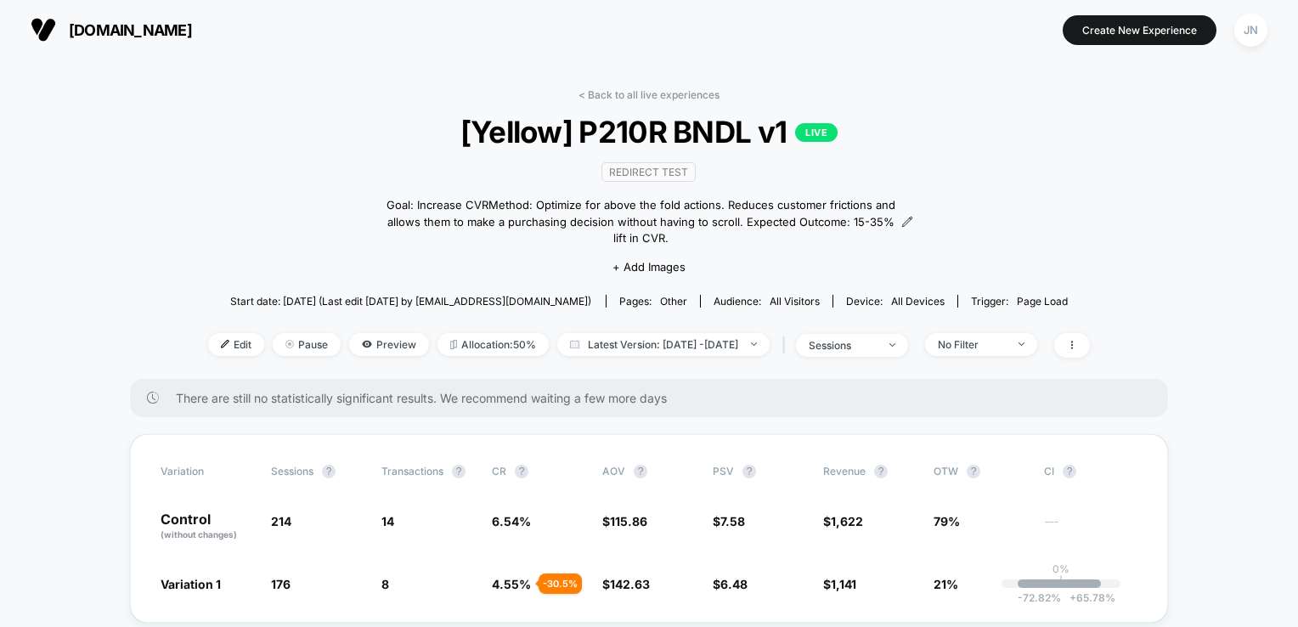
click at [618, 98] on link "< Back to all live experiences" at bounding box center [649, 94] width 141 height 13
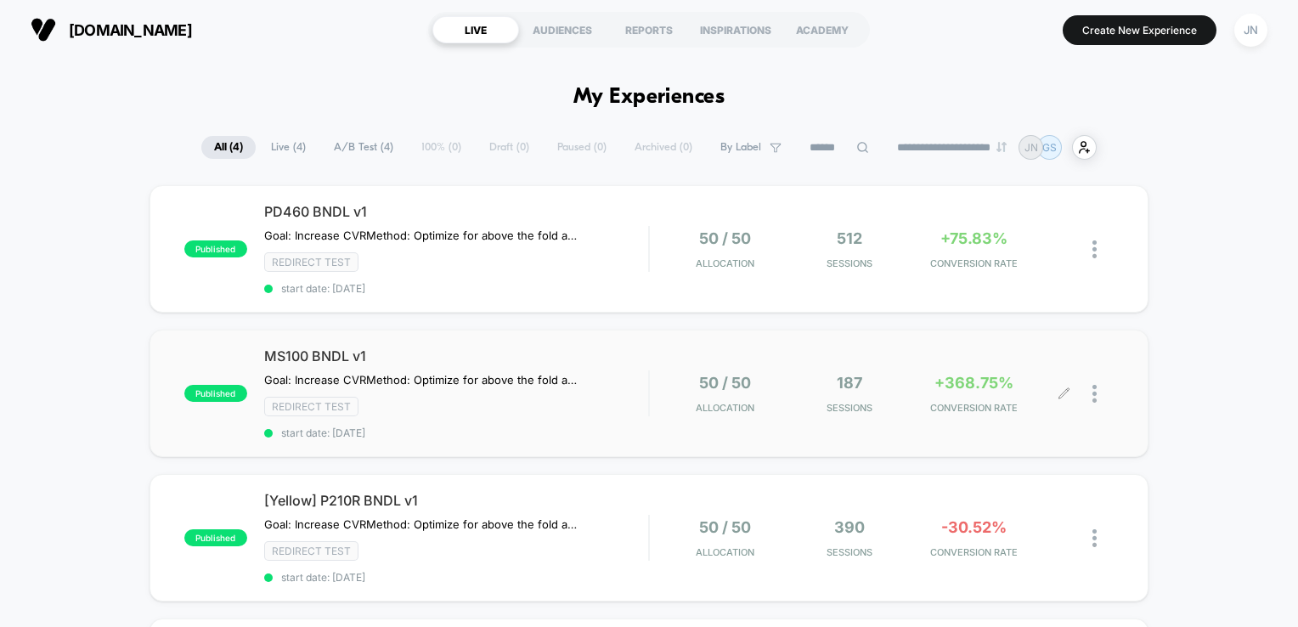
click at [819, 394] on div "187 Sessions" at bounding box center [850, 394] width 116 height 40
click at [723, 240] on span "50 / 50" at bounding box center [725, 238] width 52 height 18
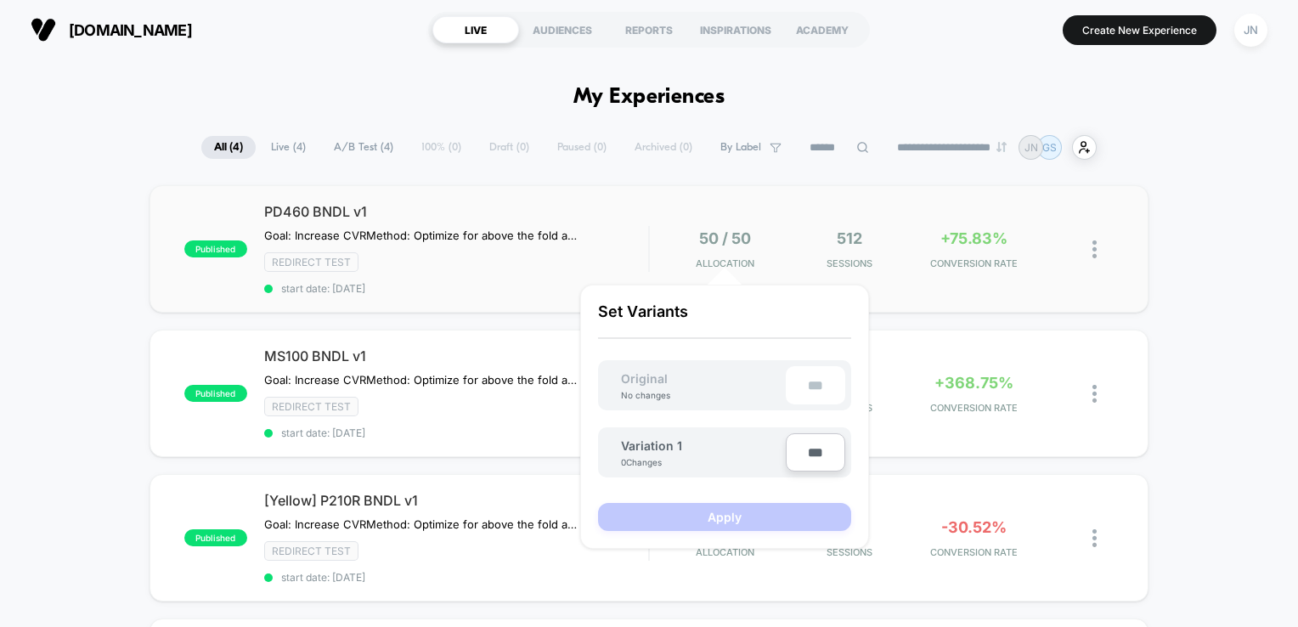
click at [672, 250] on div "50 / 50 Allocation" at bounding box center [725, 249] width 116 height 40
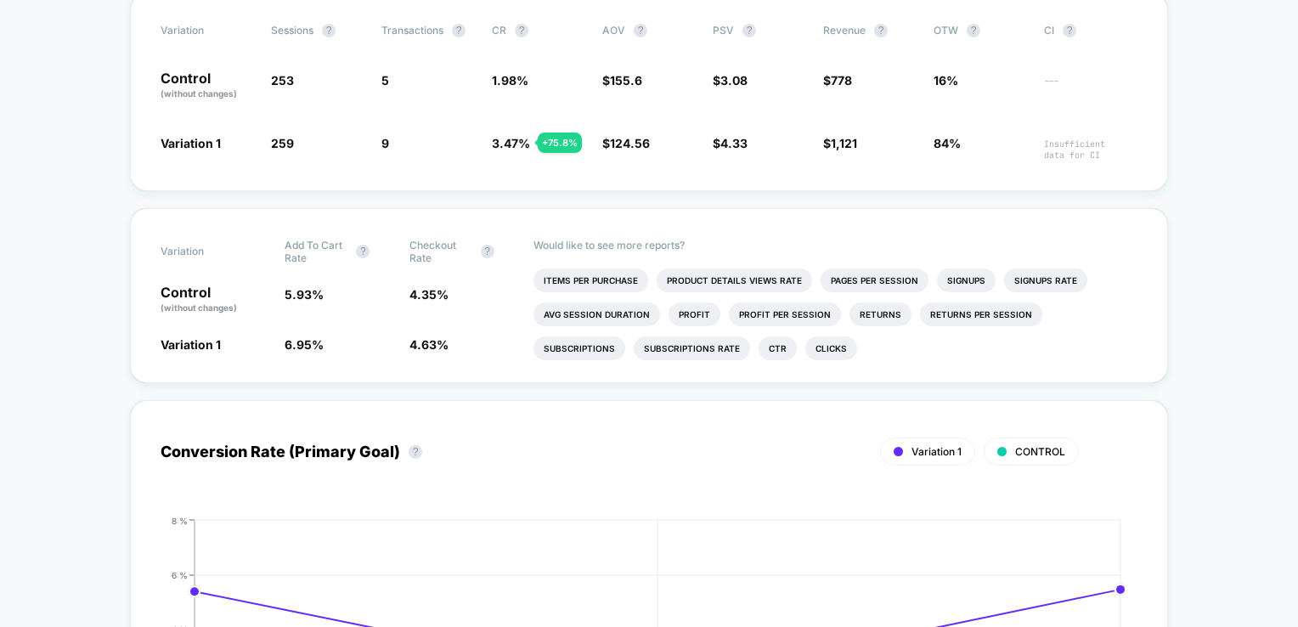
scroll to position [255, 0]
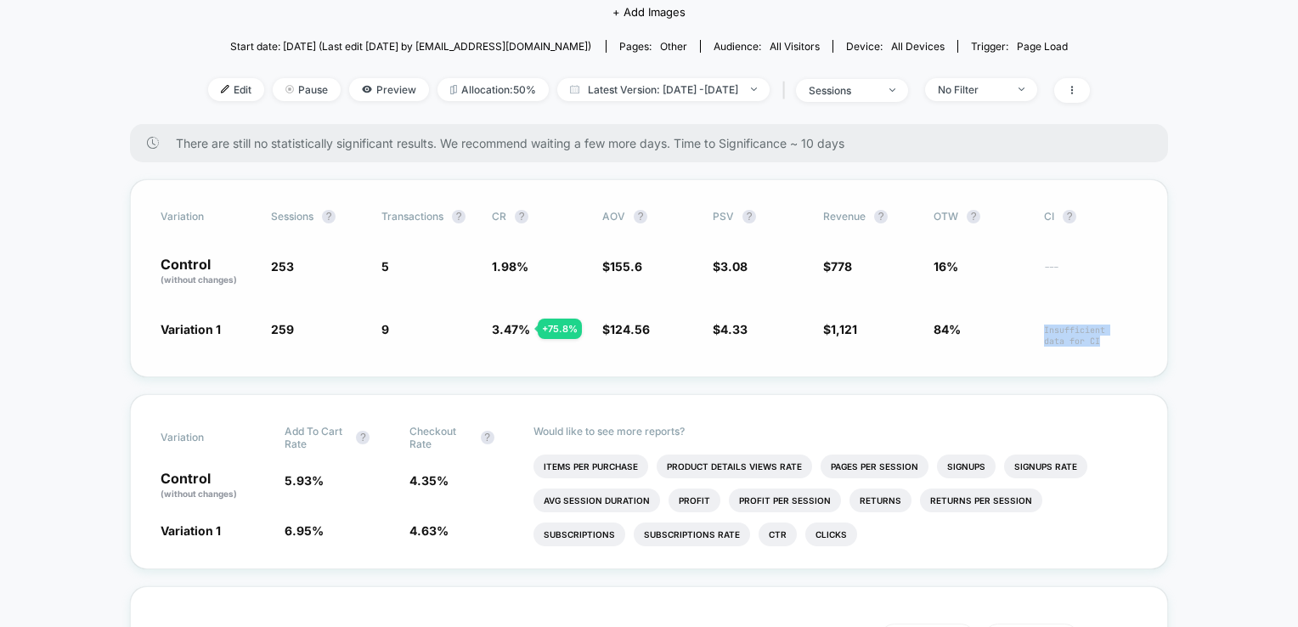
drag, startPoint x: 1014, startPoint y: 323, endPoint x: 1128, endPoint y: 326, distance: 113.9
click at [1128, 326] on div "Variation 1 259 + 2.4 % 9 + 75.8 % 3.47 % + 75.8 % $ 124.56 - 20 % $ 4.33 + 40.…" at bounding box center [649, 333] width 977 height 26
click at [1128, 326] on span "Insufficient data for CI" at bounding box center [1090, 336] width 93 height 22
click at [1029, 320] on div "Variation 1 259 + 2.4 % 9 + 75.8 % 3.47 % + 75.8 % $ 124.56 - 20 % $ 4.33 + 40.…" at bounding box center [649, 333] width 977 height 26
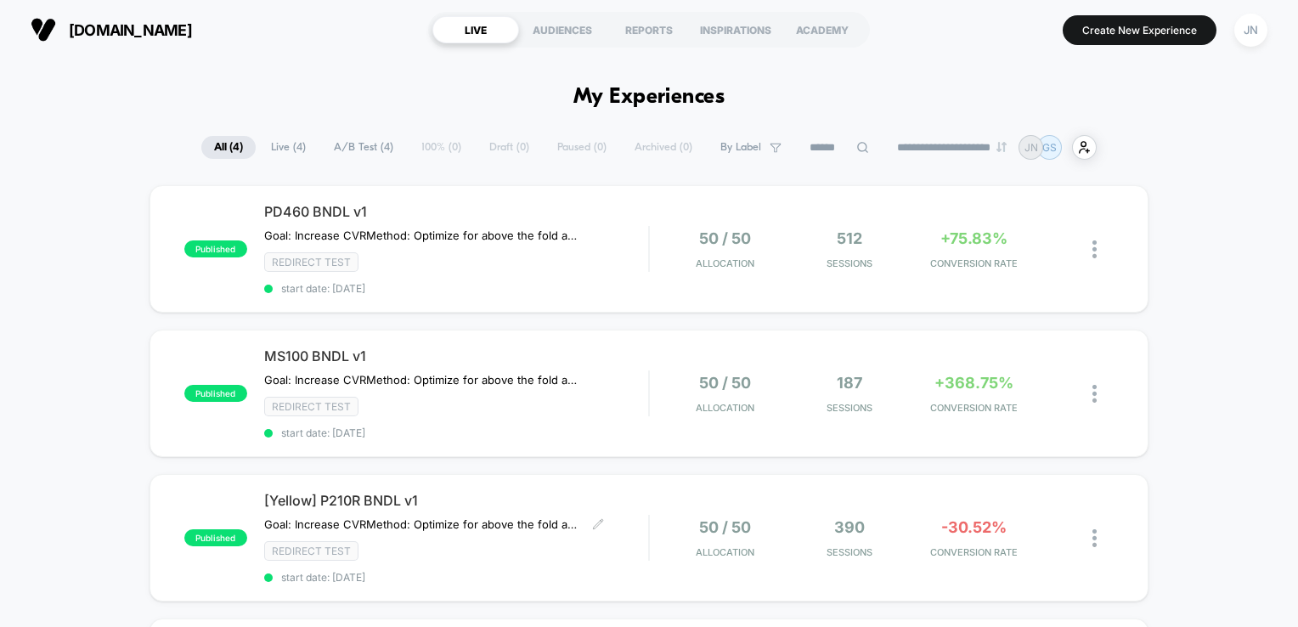
click at [642, 503] on span "[Yellow] P210R BNDL v1" at bounding box center [456, 500] width 385 height 17
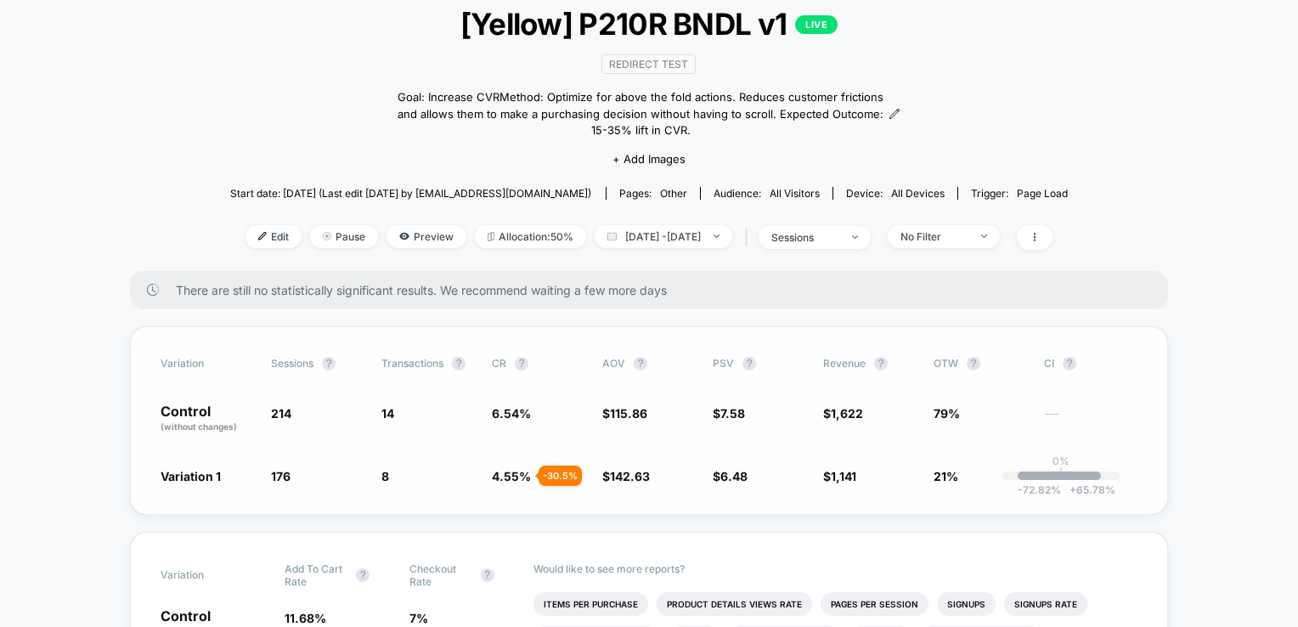
scroll to position [255, 0]
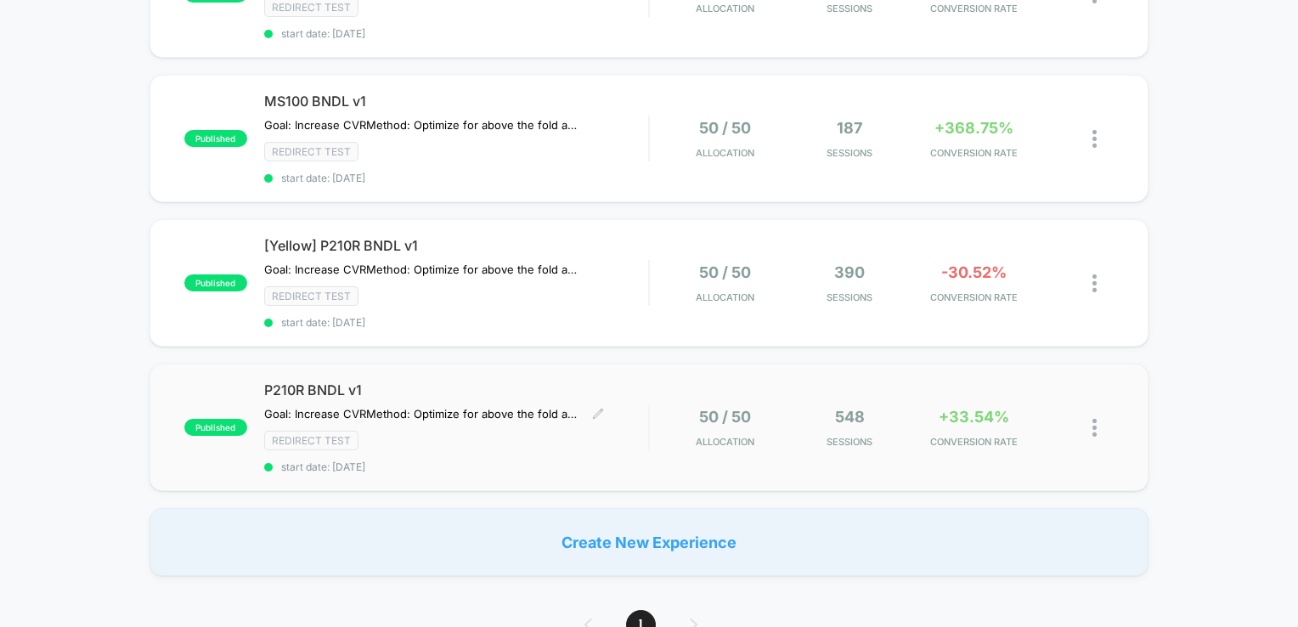
click at [575, 431] on div "Redirect Test" at bounding box center [456, 441] width 385 height 20
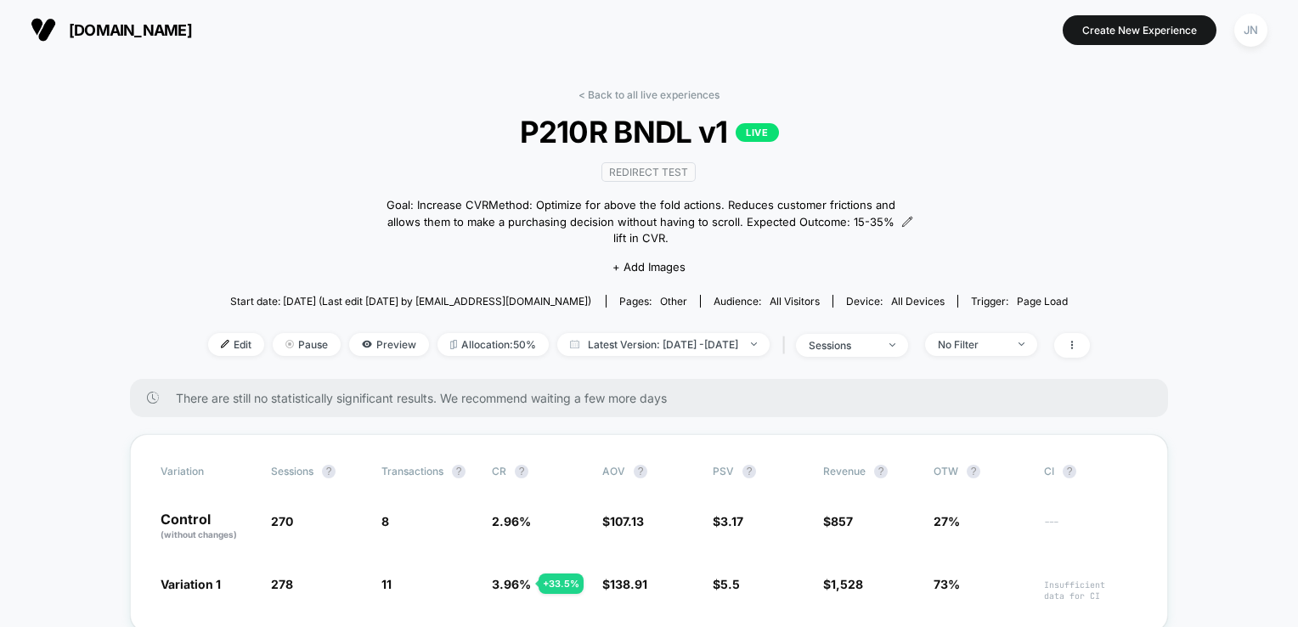
click at [640, 110] on div "< Back to all live experiences P210R BNDL v1 LIVE Redirect Test Goal: Increase …" at bounding box center [649, 233] width 882 height 291
click at [649, 97] on link "< Back to all live experiences" at bounding box center [649, 94] width 141 height 13
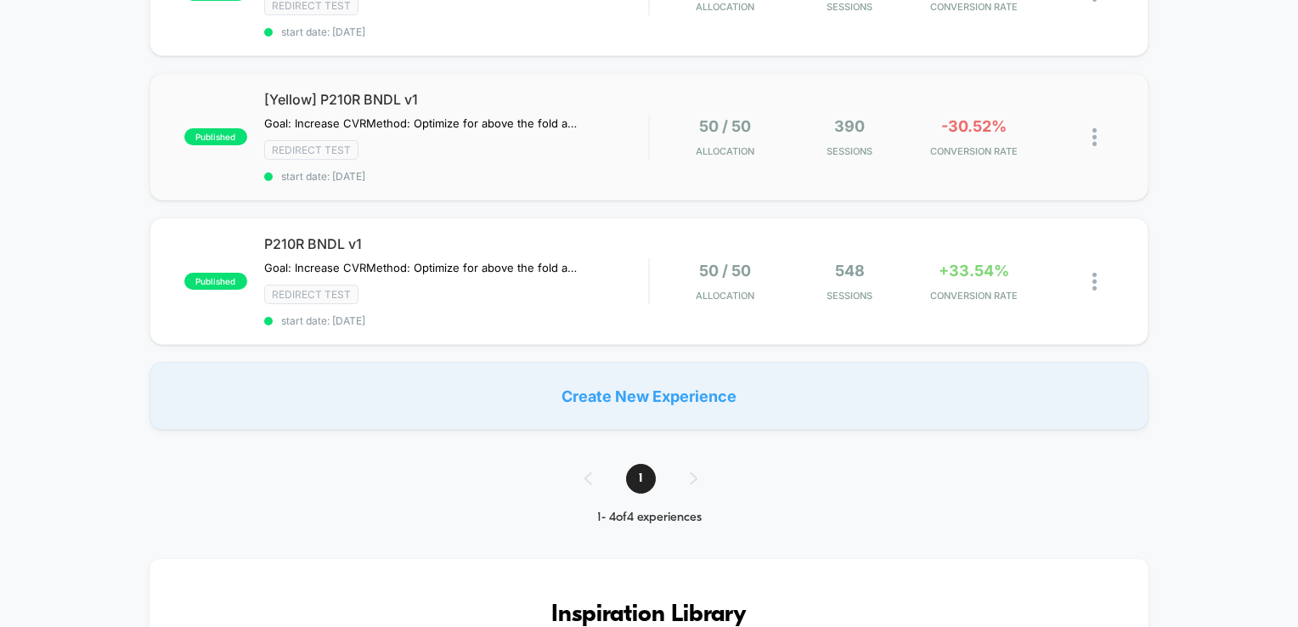
scroll to position [425, 0]
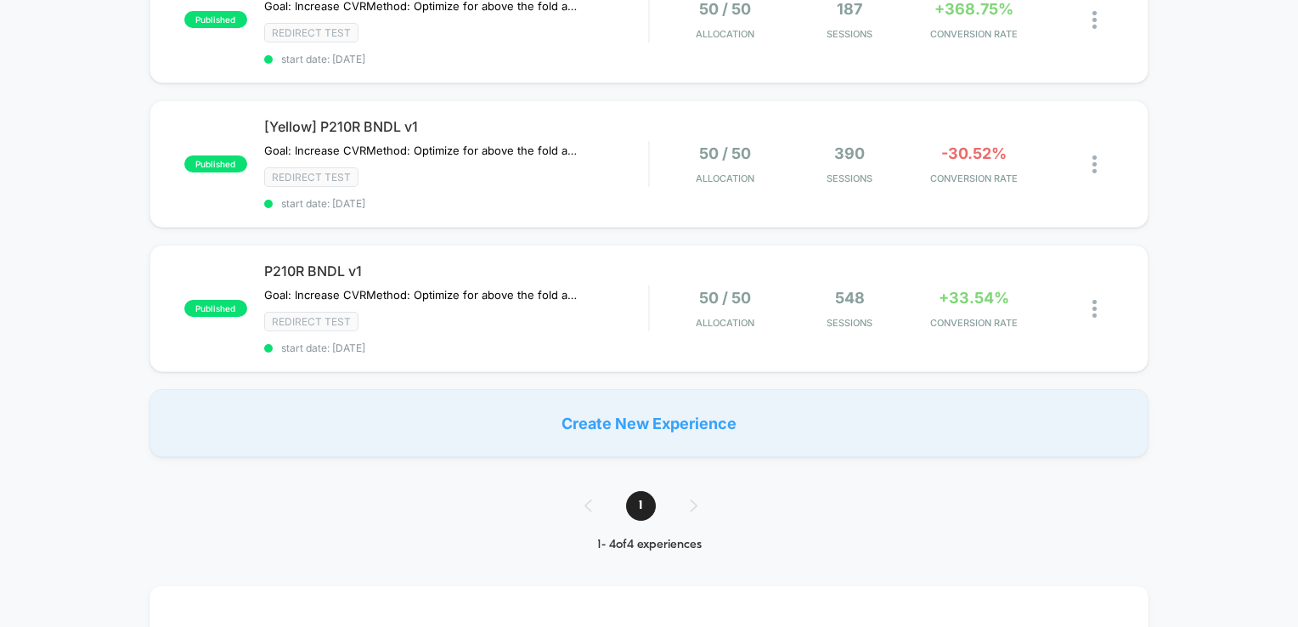
scroll to position [255, 0]
